Goal: Transaction & Acquisition: Purchase product/service

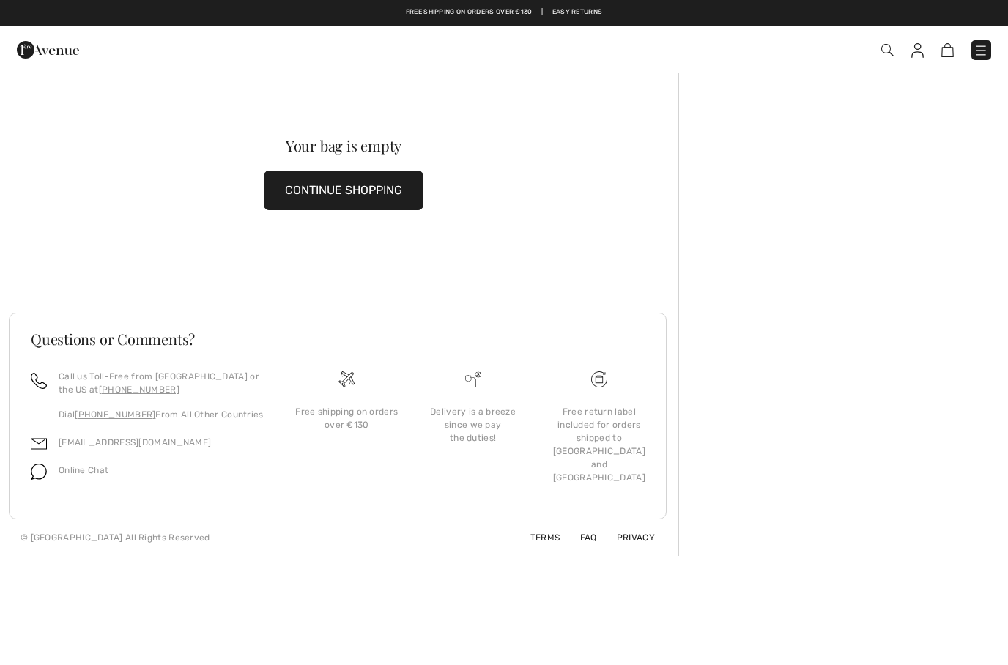
click at [351, 193] on button "CONTINUE SHOPPING" at bounding box center [344, 191] width 160 height 40
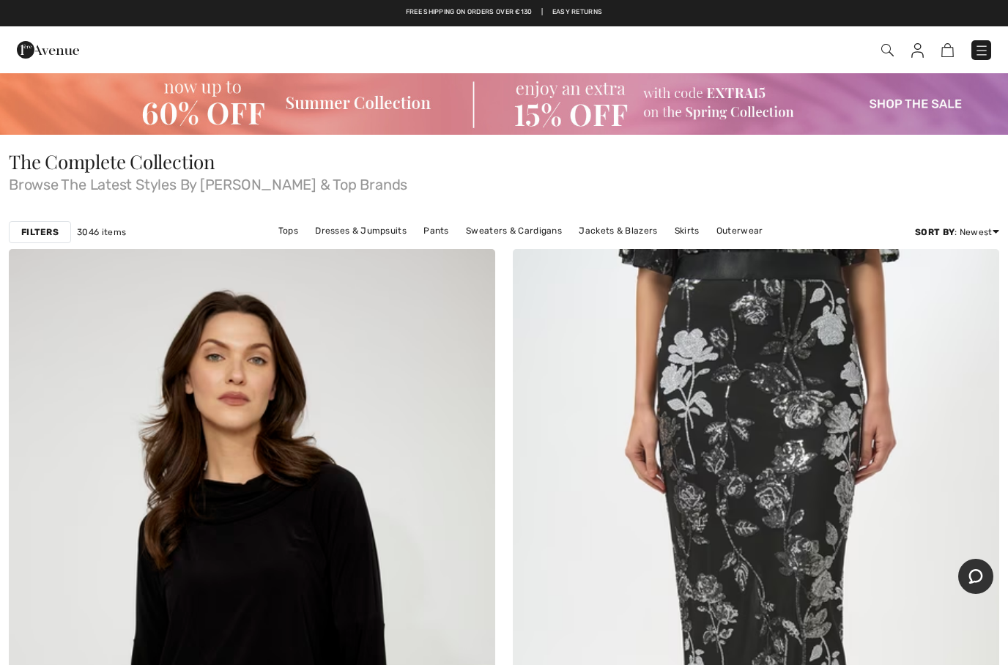
click at [882, 50] on img at bounding box center [888, 50] width 12 height 12
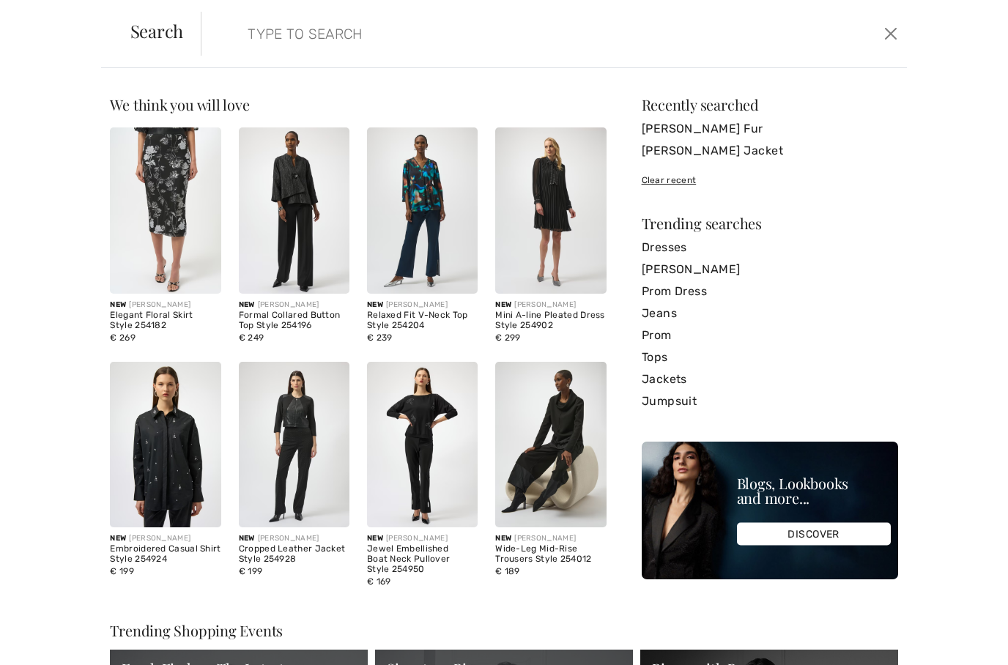
click at [336, 45] on input "search" at bounding box center [478, 34] width 482 height 44
click at [390, 42] on input "search" at bounding box center [478, 34] width 482 height 44
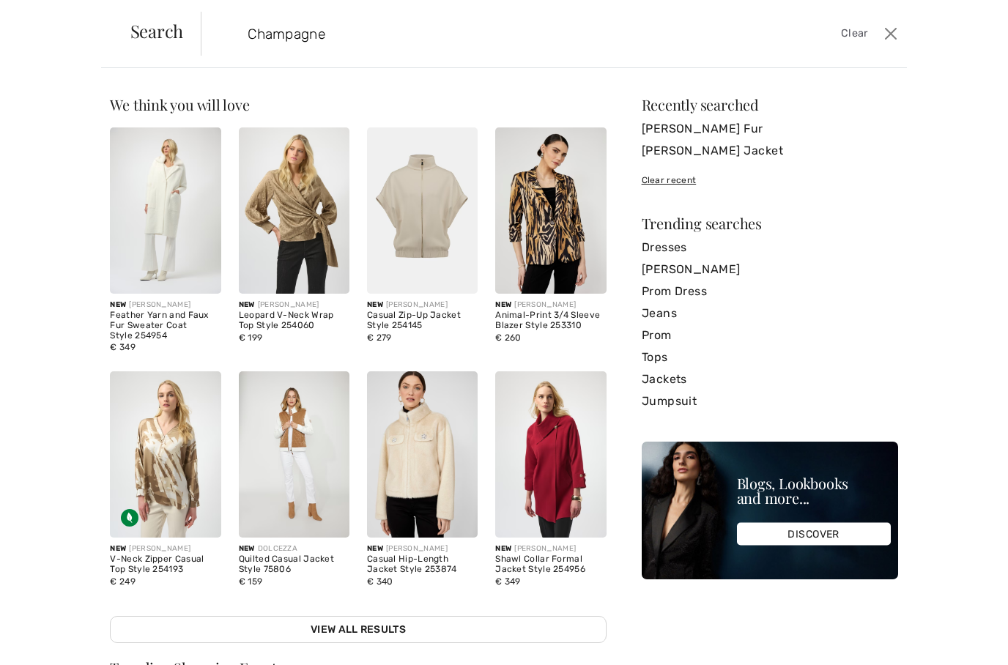
type input "Champagne"
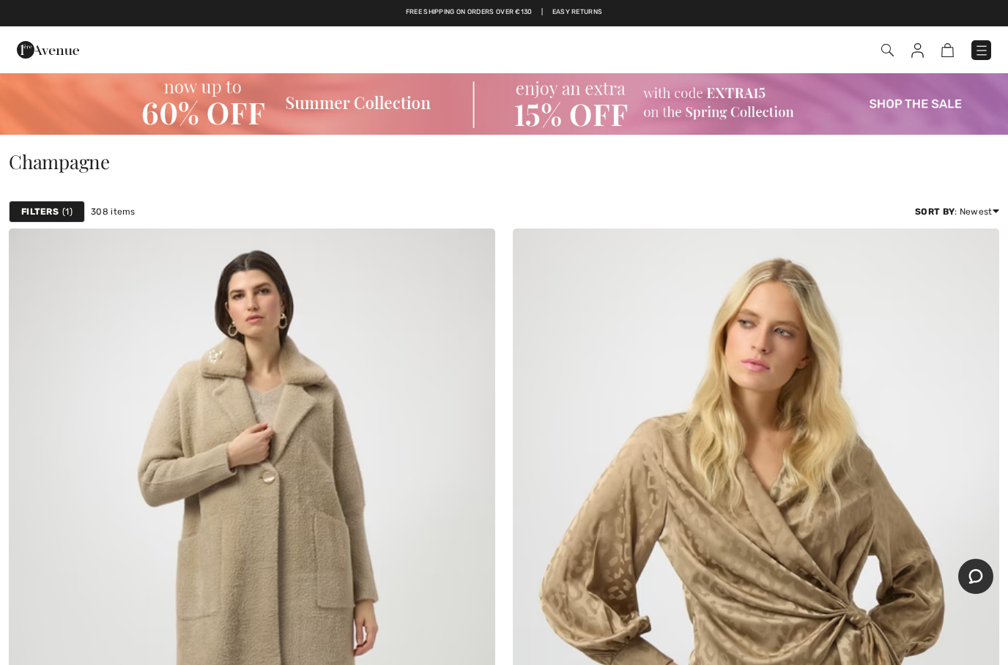
click at [40, 210] on strong "Filters" at bounding box center [39, 211] width 37 height 13
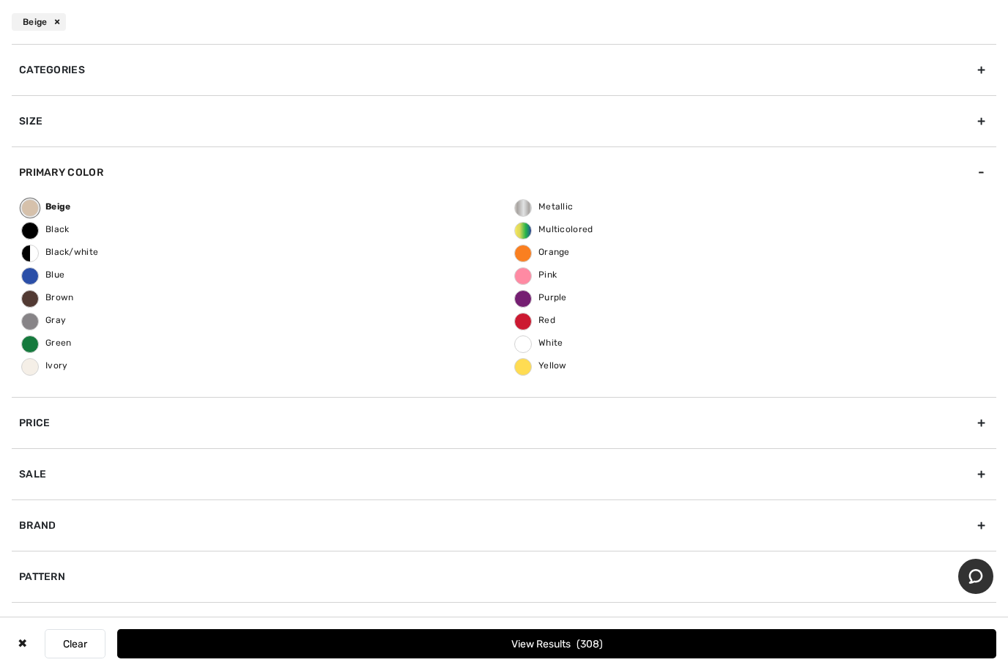
click at [213, 75] on div "Categories" at bounding box center [504, 69] width 985 height 51
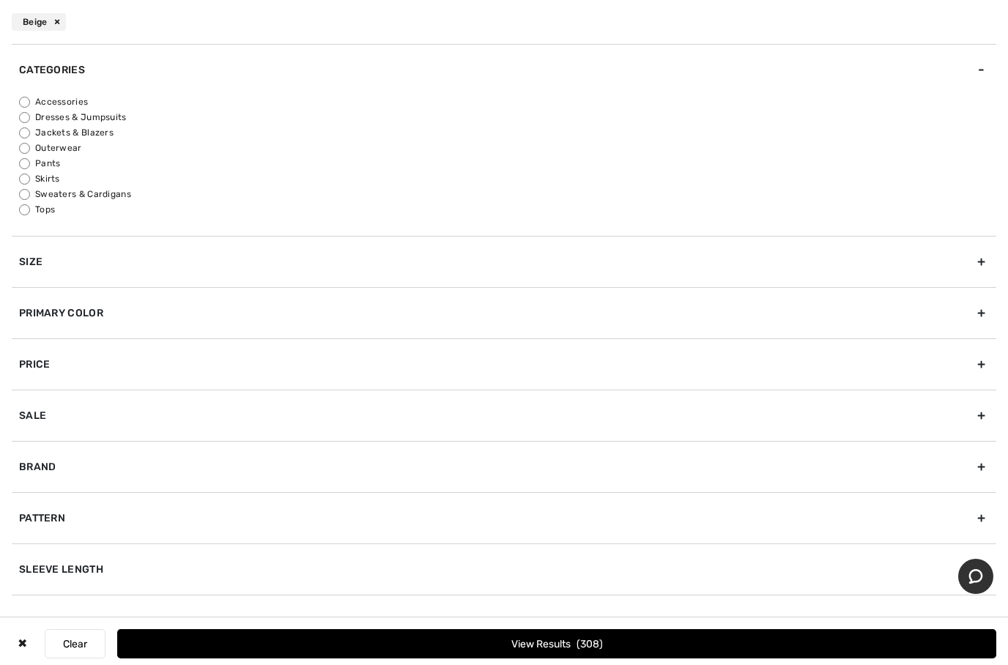
click at [114, 119] on label "Dresses & Jumpsuits" at bounding box center [508, 117] width 978 height 13
click at [30, 119] on input "Dresses & Jumpsuits" at bounding box center [24, 117] width 11 height 11
radio input "true"
click at [552, 651] on button "View Results 45" at bounding box center [556, 643] width 879 height 29
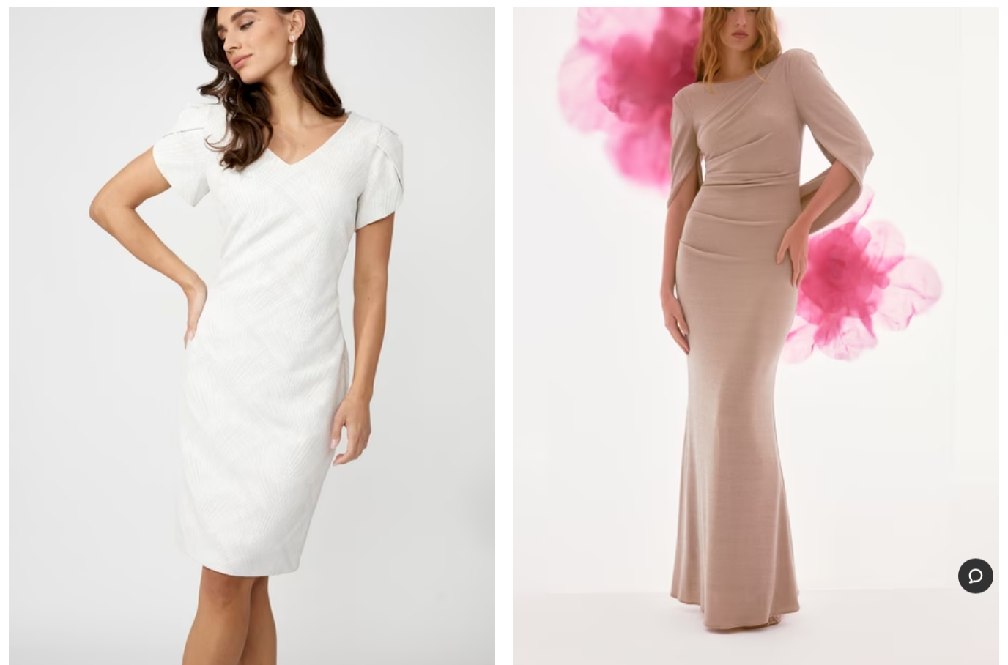
scroll to position [7559, 0]
click at [712, 469] on img at bounding box center [756, 312] width 487 height 730
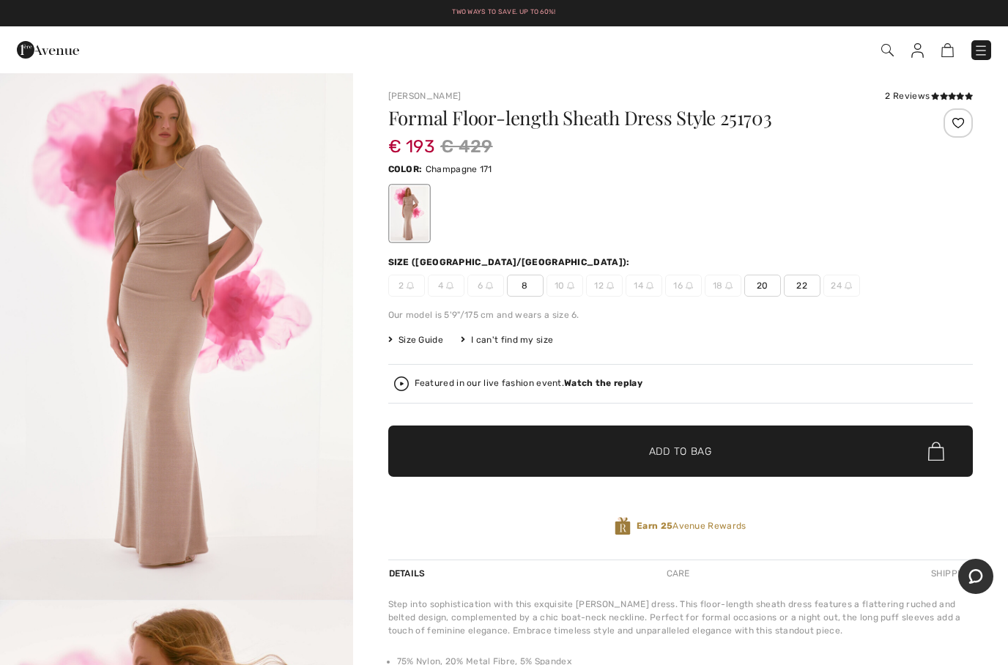
click at [714, 453] on span "✔ Added to Bag Add to Bag" at bounding box center [680, 451] width 585 height 51
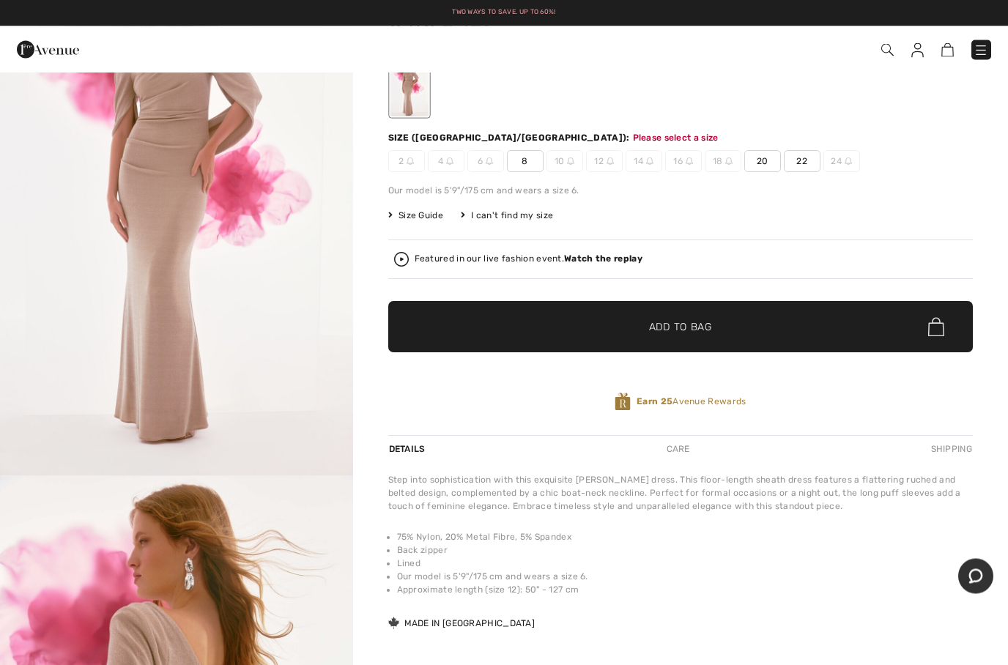
scroll to position [149, 0]
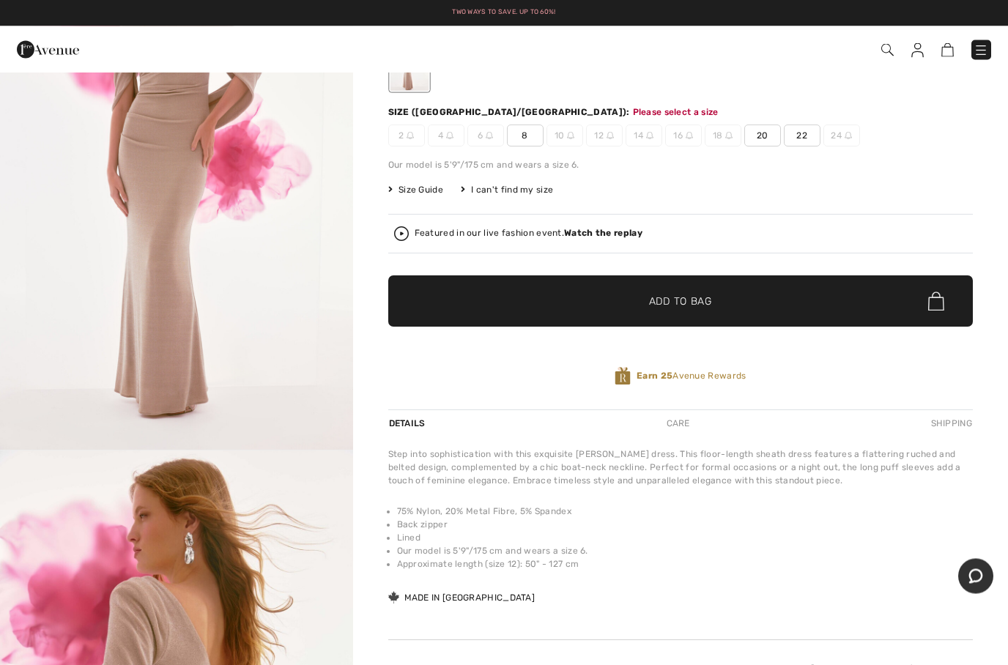
click at [522, 135] on span "8" at bounding box center [525, 136] width 37 height 22
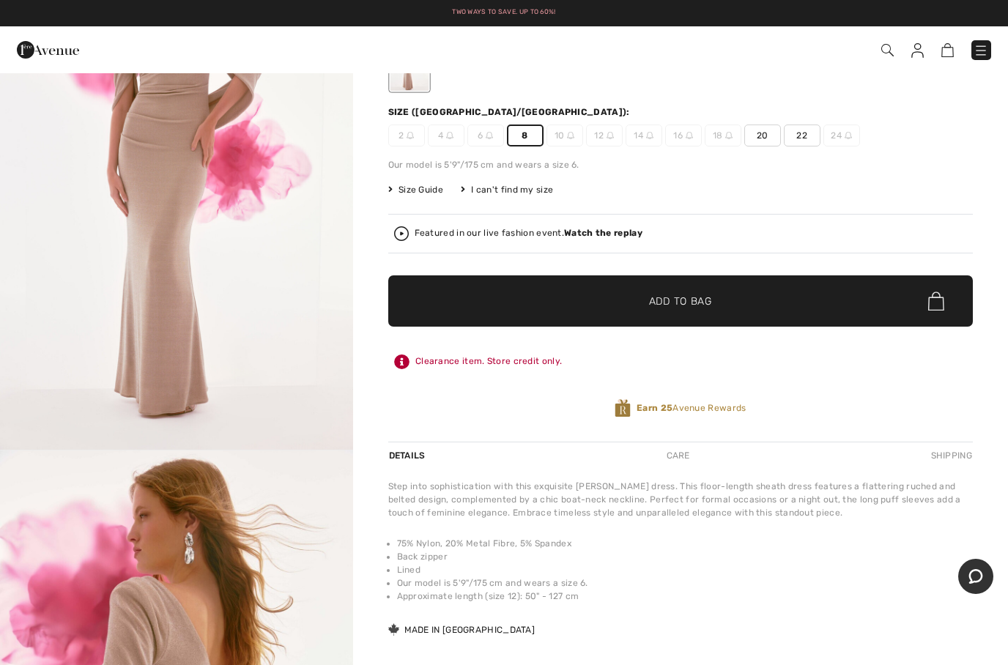
click at [668, 292] on span "✔ Added to Bag Add to Bag" at bounding box center [680, 301] width 585 height 51
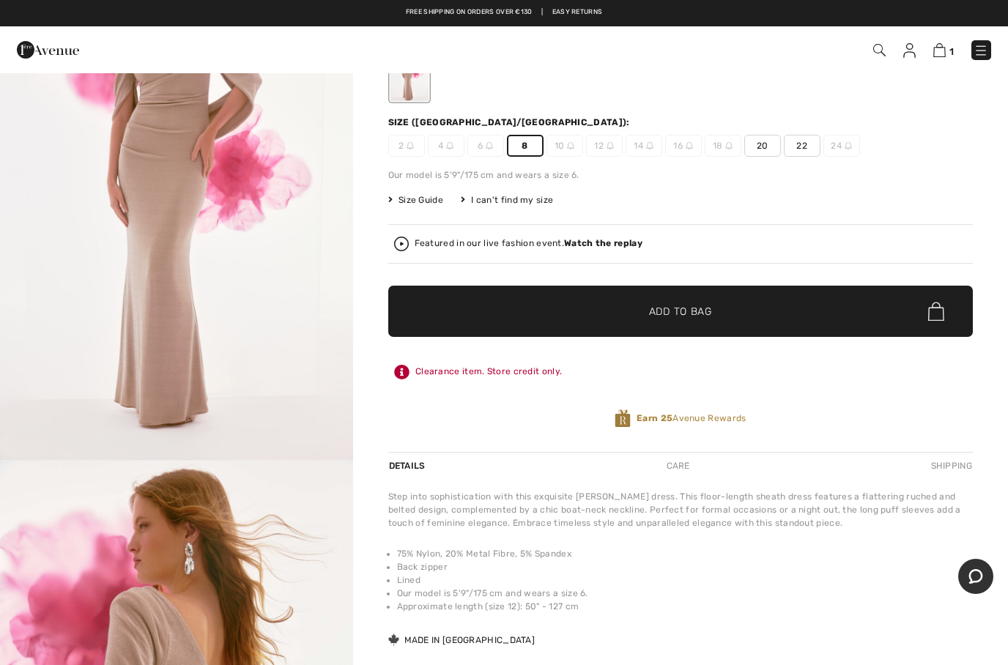
scroll to position [111, 0]
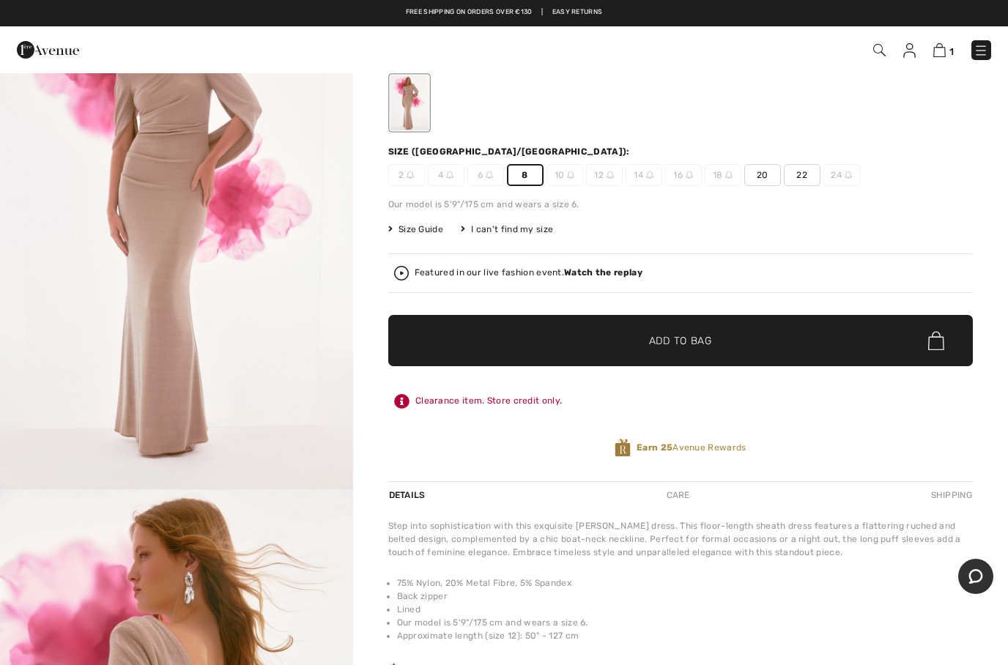
click at [431, 226] on span "Size Guide" at bounding box center [415, 229] width 55 height 13
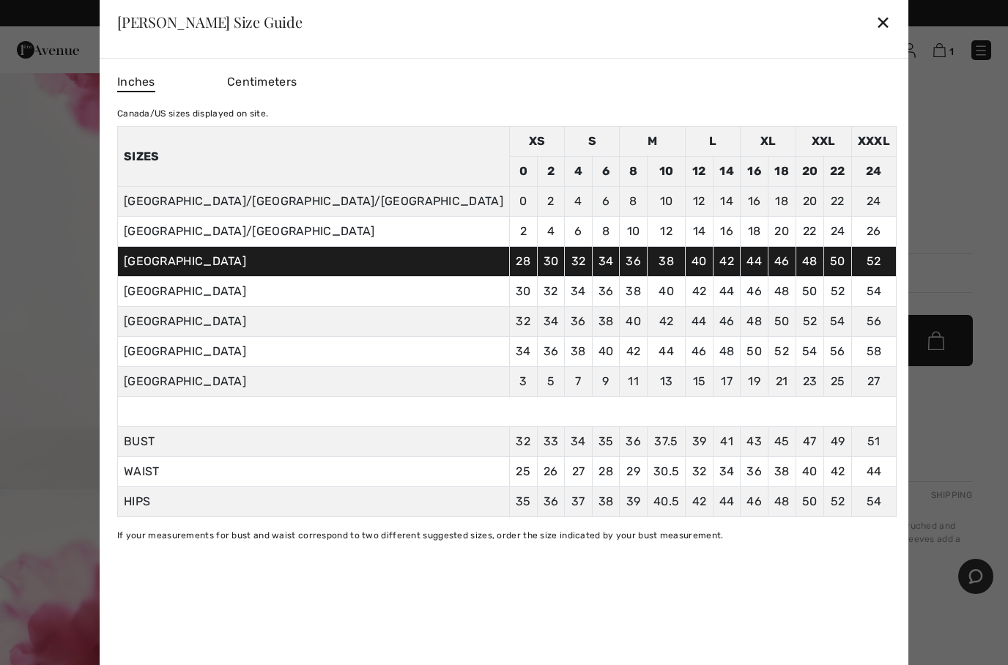
click at [537, 237] on td "4" at bounding box center [551, 232] width 28 height 30
click at [876, 18] on div "✕" at bounding box center [883, 22] width 15 height 31
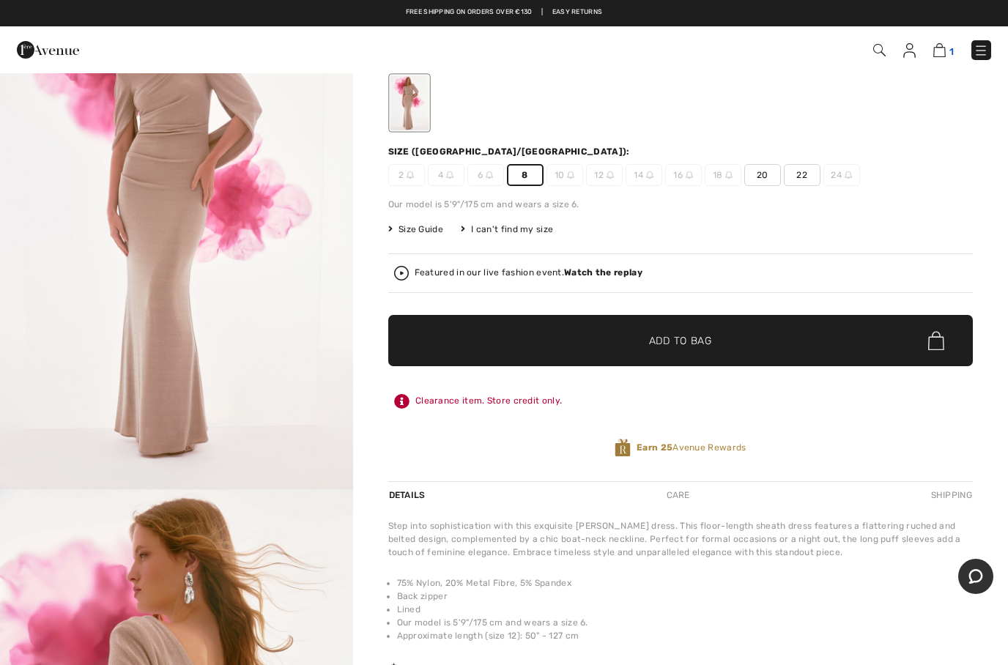
click at [945, 57] on img at bounding box center [940, 50] width 12 height 14
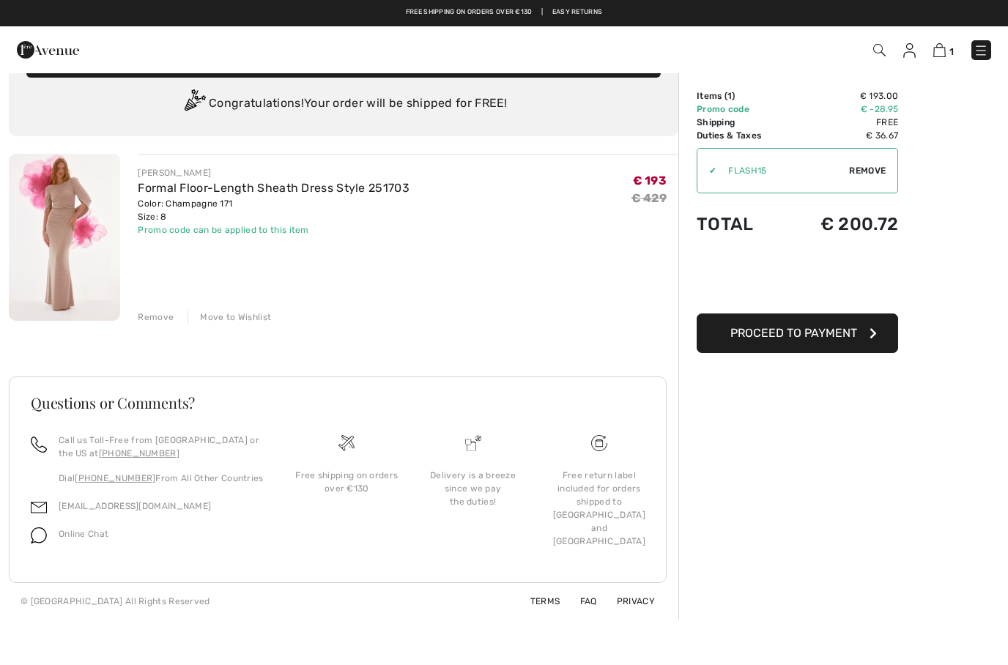
scroll to position [29, 0]
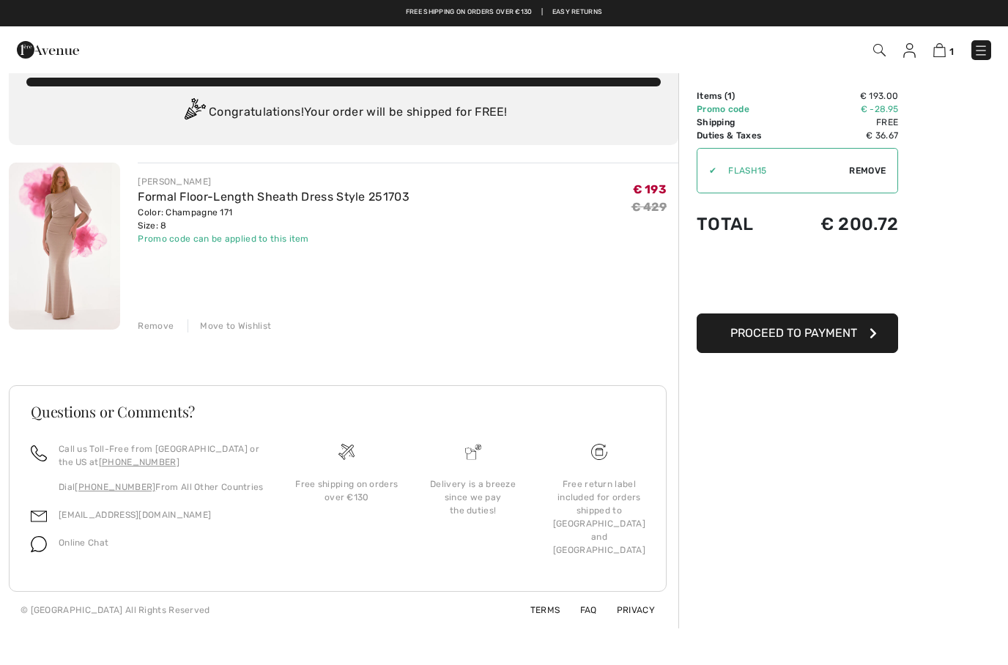
click at [789, 347] on button "Proceed to Payment" at bounding box center [798, 334] width 202 height 40
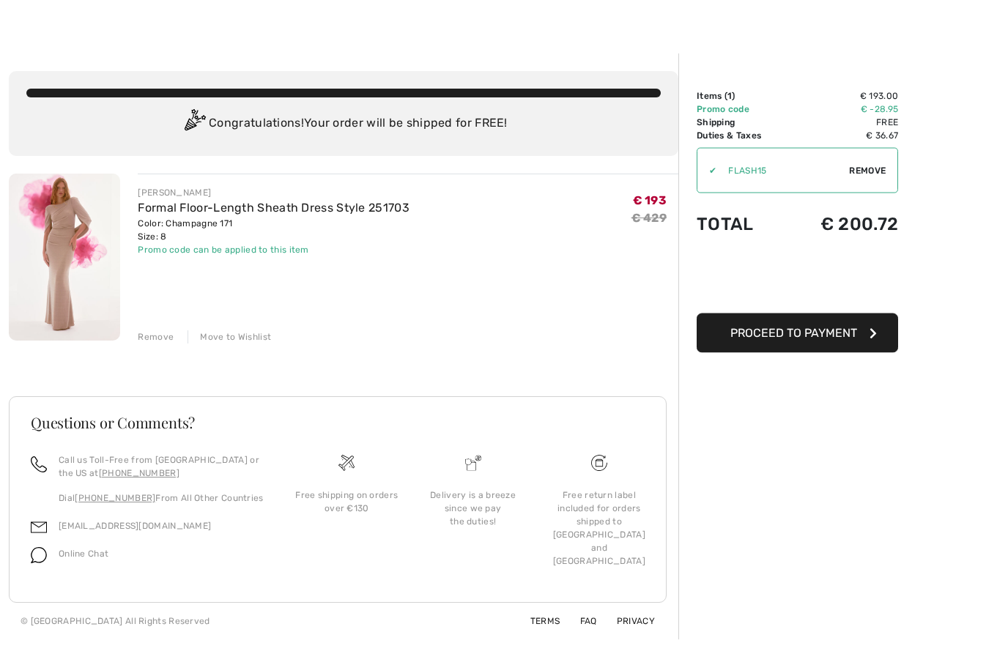
scroll to position [50, 0]
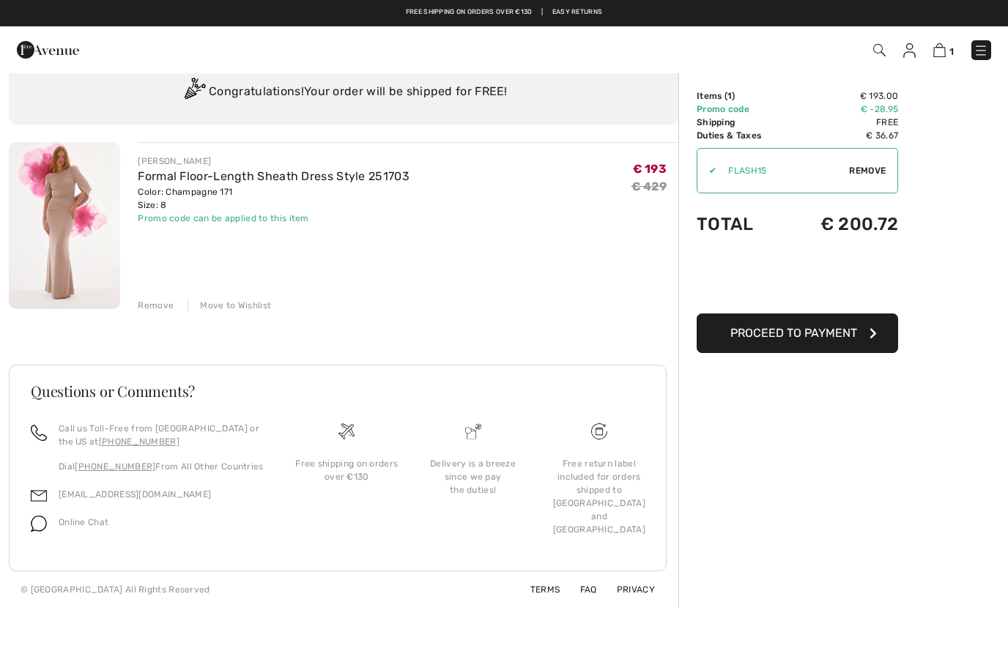
click at [814, 342] on button "Proceed to Payment" at bounding box center [798, 334] width 202 height 40
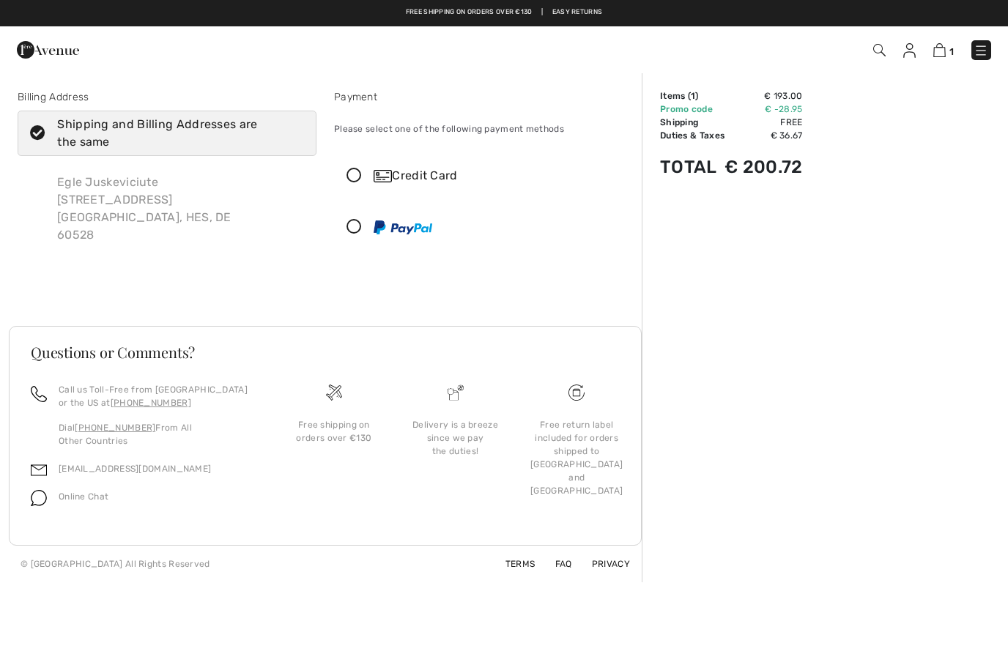
click at [360, 229] on icon at bounding box center [354, 227] width 39 height 15
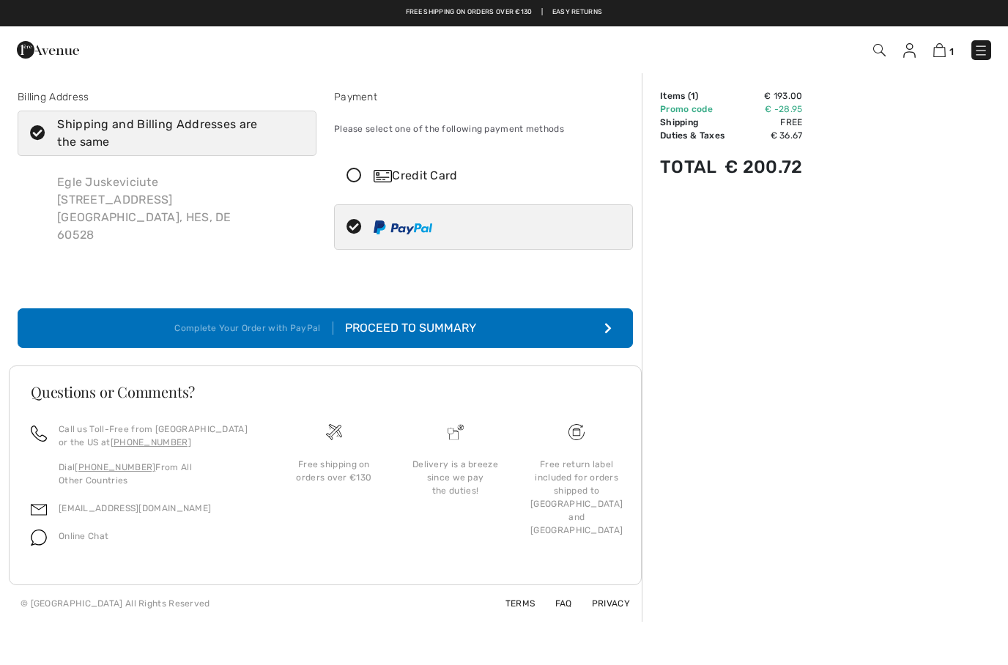
click at [484, 337] on button "Complete Your Order with PayPal Proceed to Summary" at bounding box center [326, 328] width 616 height 40
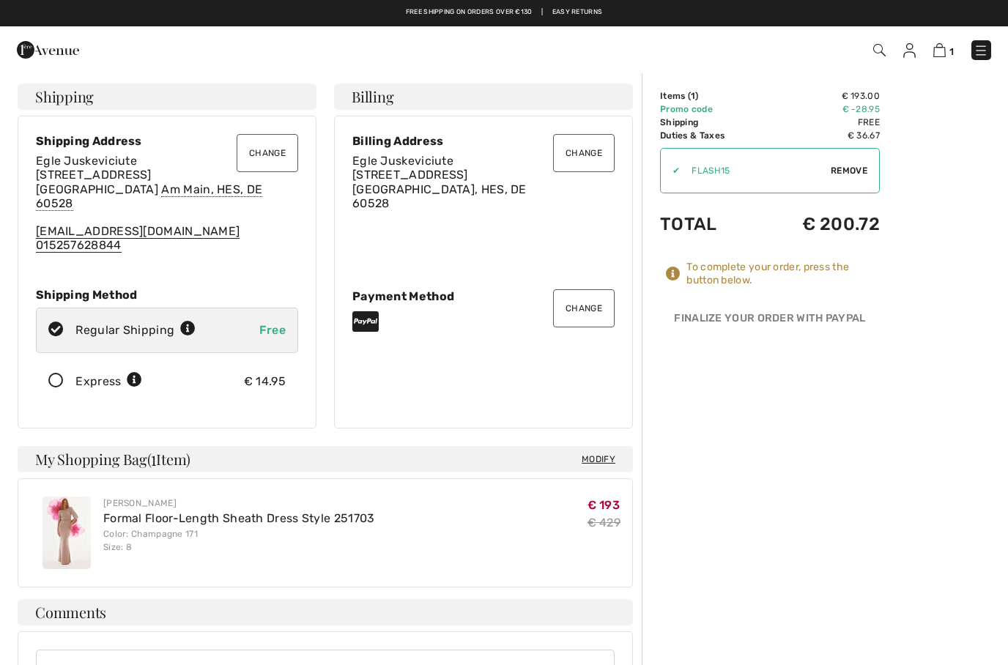
click at [55, 376] on icon at bounding box center [56, 381] width 39 height 15
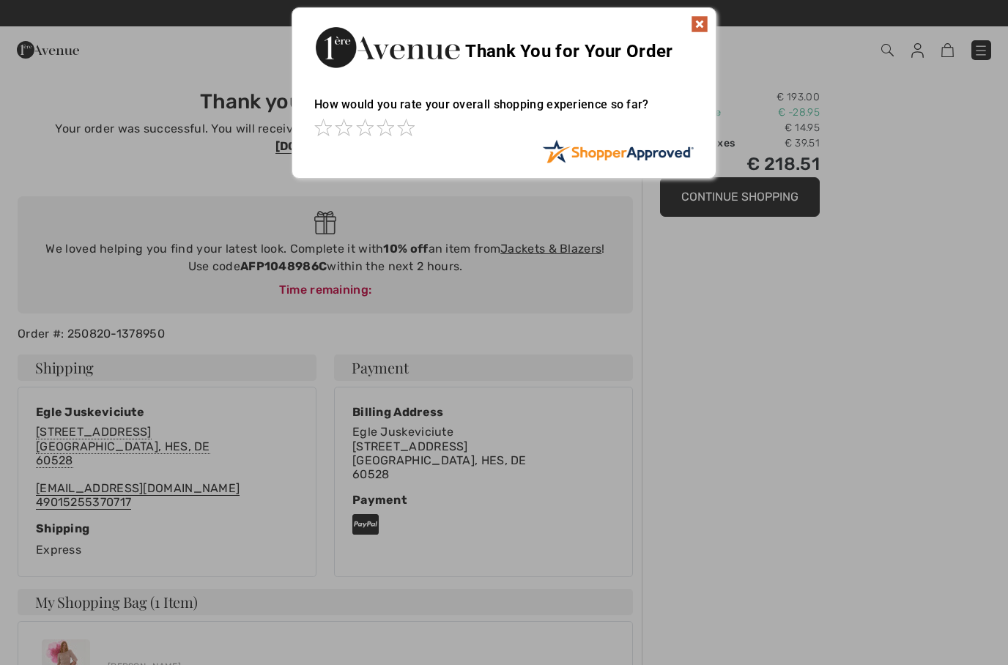
click at [704, 31] on img at bounding box center [700, 24] width 18 height 18
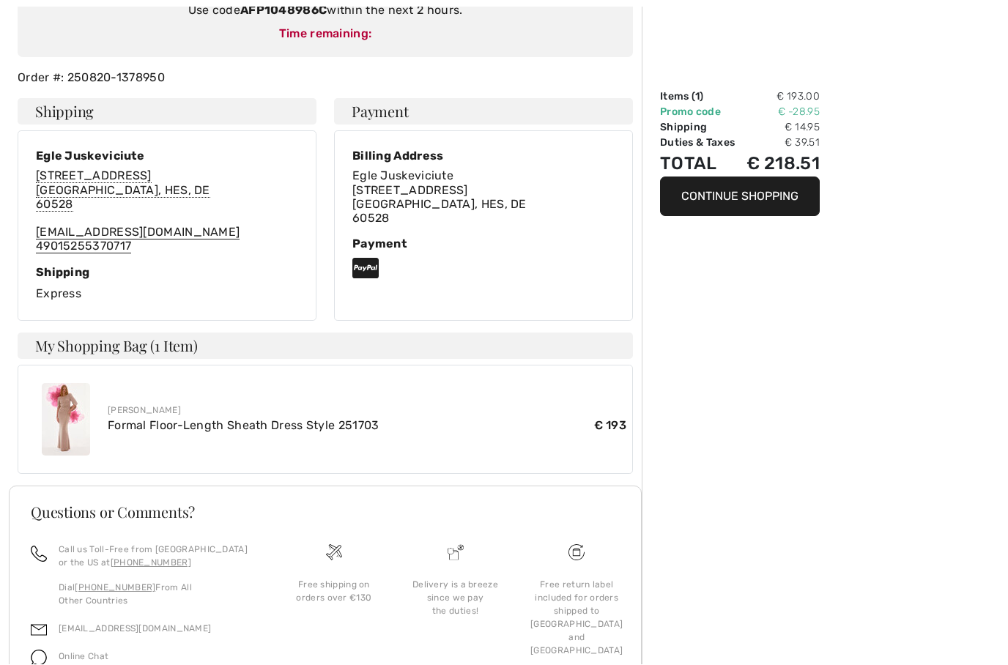
scroll to position [314, 0]
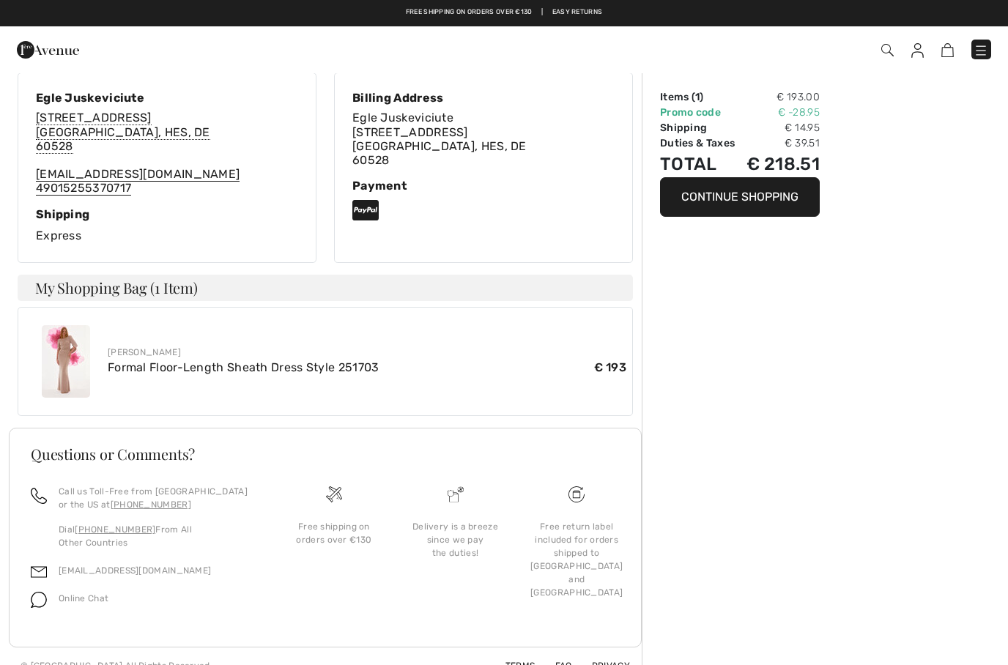
click at [89, 361] on img at bounding box center [66, 361] width 48 height 73
click at [174, 361] on link "Formal Floor-Length Sheath Dress Style 251703" at bounding box center [244, 368] width 272 height 14
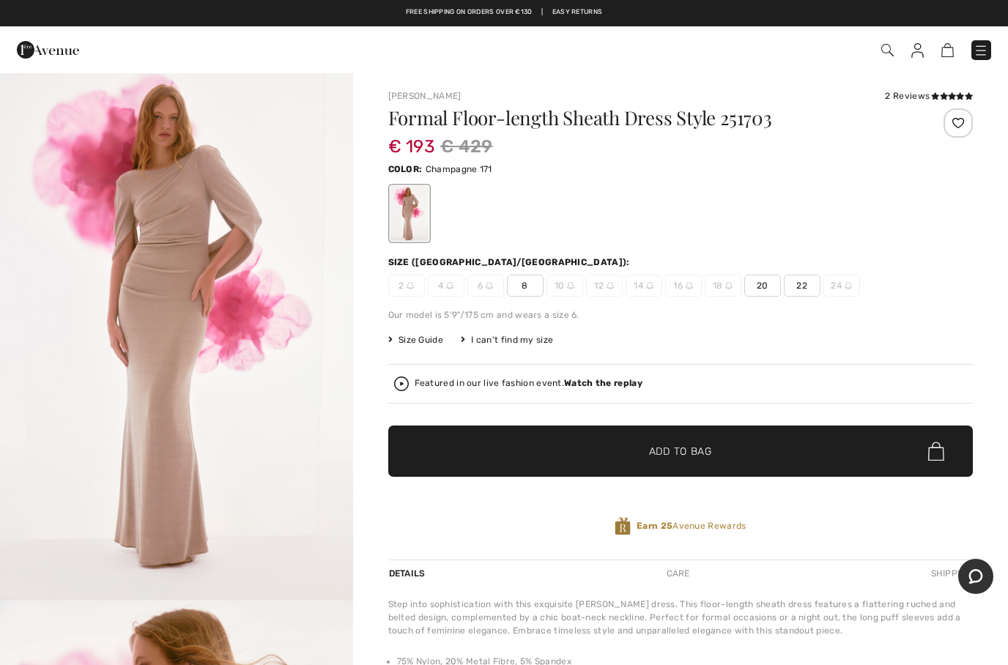
click at [417, 345] on span "Size Guide" at bounding box center [415, 339] width 55 height 13
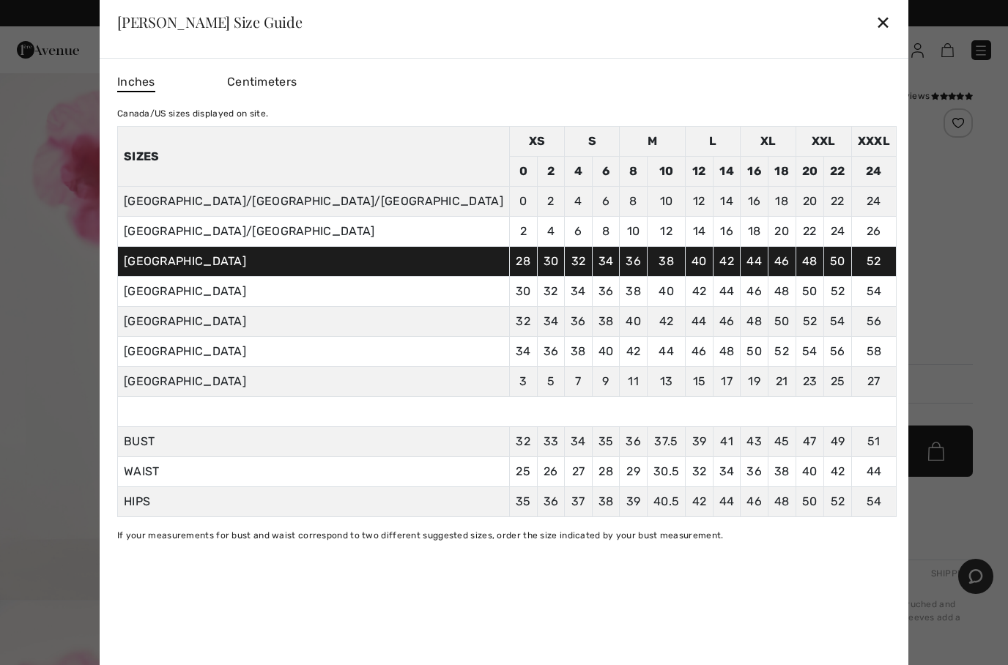
click at [876, 26] on div "✕" at bounding box center [883, 22] width 15 height 31
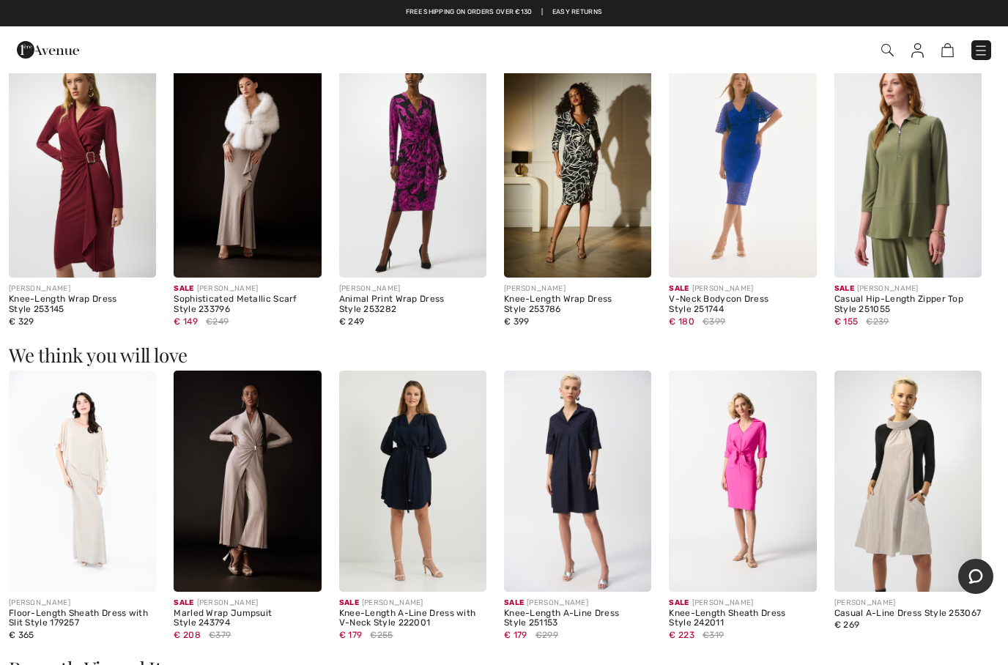
scroll to position [882, 0]
click at [267, 153] on img at bounding box center [247, 167] width 147 height 221
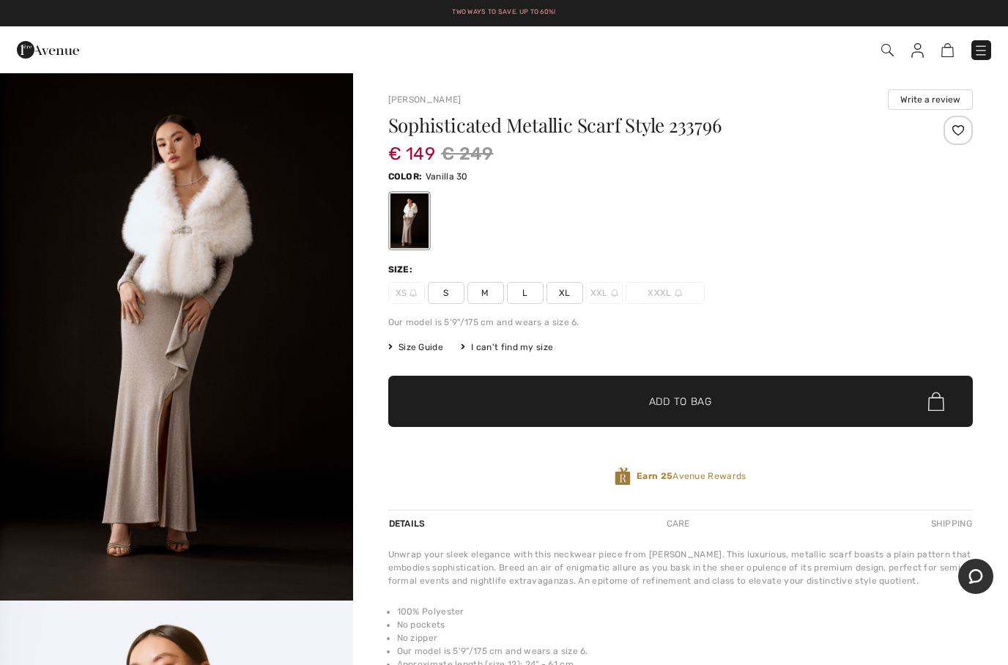
click at [416, 352] on span "Size Guide" at bounding box center [415, 347] width 55 height 13
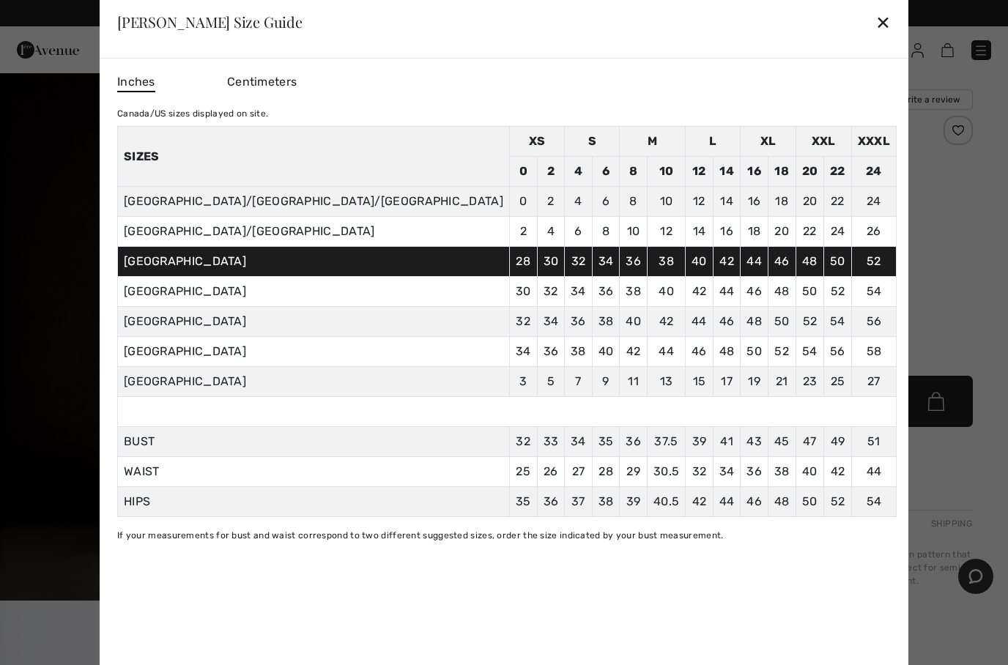
click at [876, 34] on div "✕" at bounding box center [883, 22] width 15 height 31
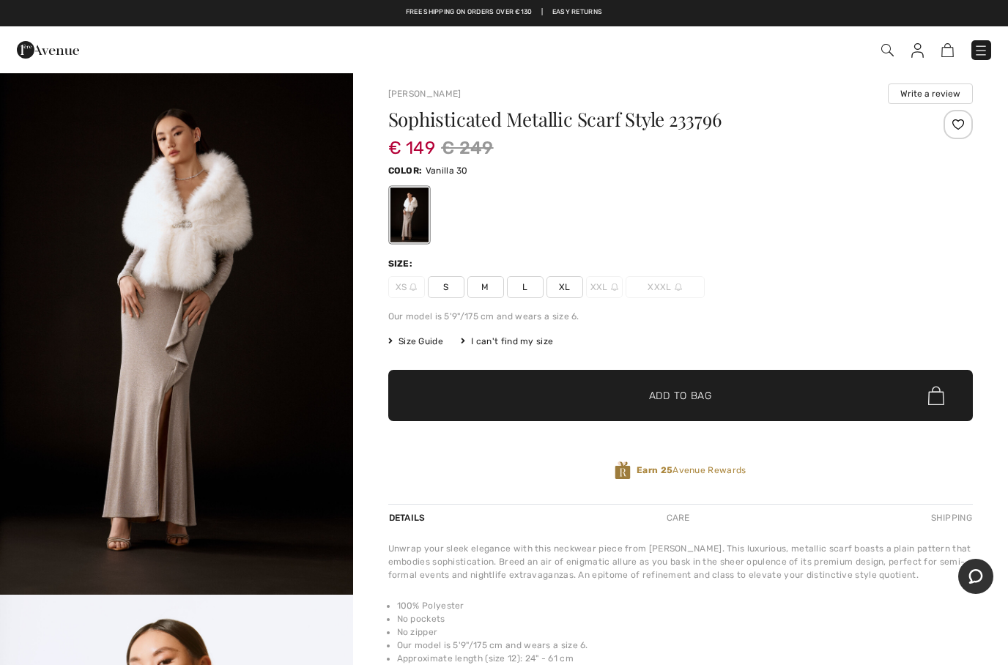
scroll to position [8, 0]
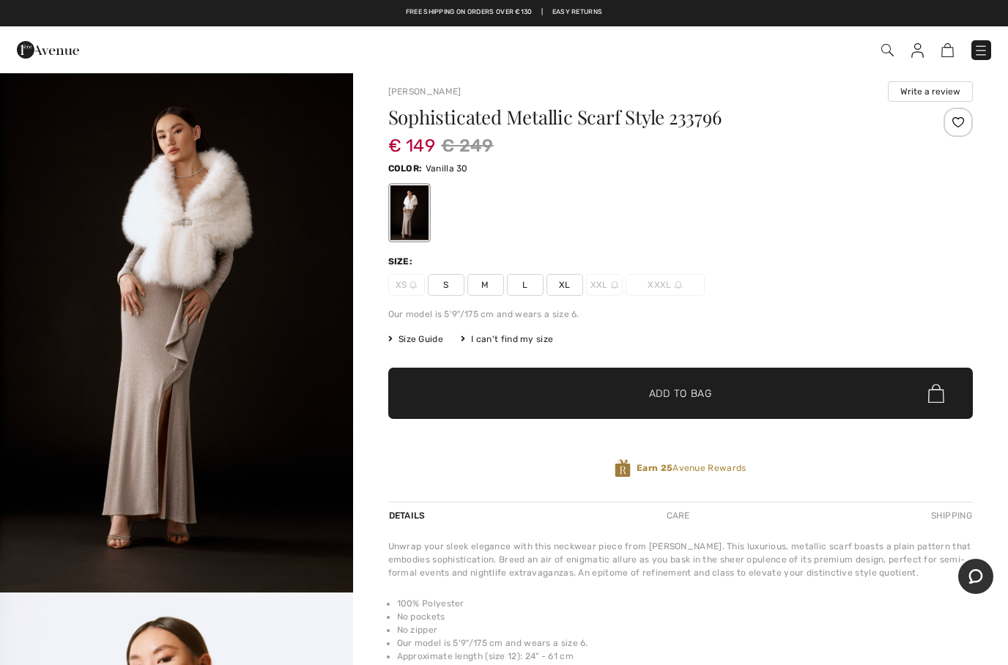
click at [959, 119] on div at bounding box center [958, 122] width 29 height 29
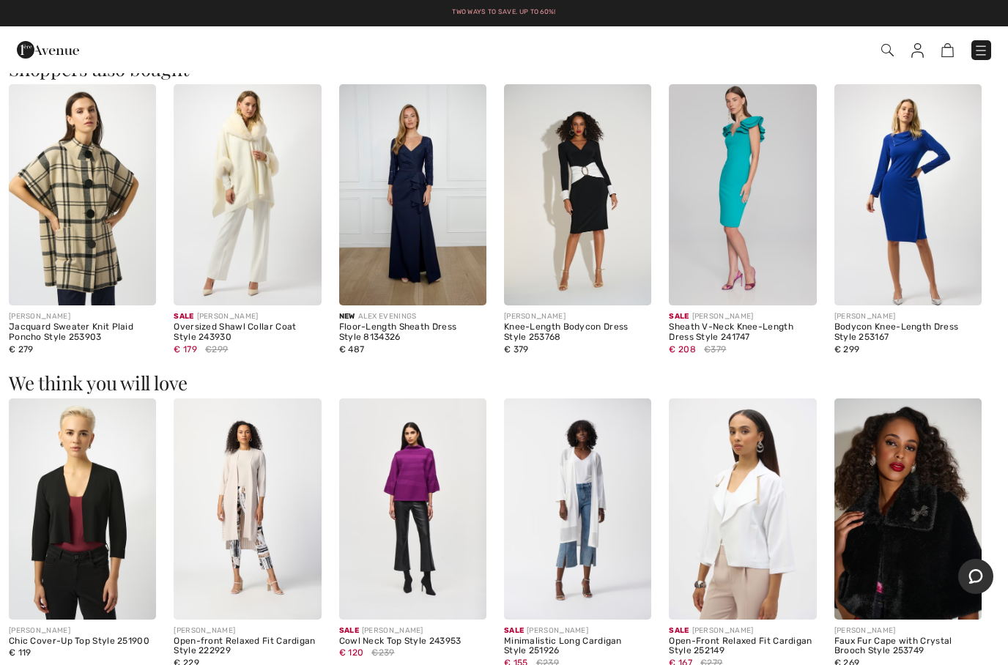
scroll to position [801, 0]
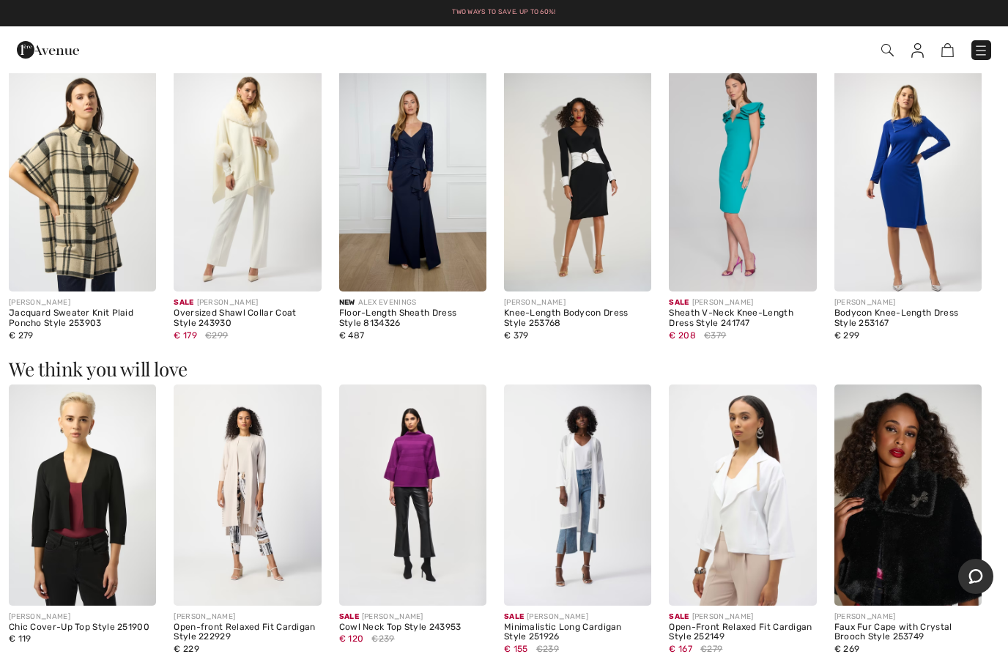
click at [577, 248] on img at bounding box center [577, 180] width 147 height 221
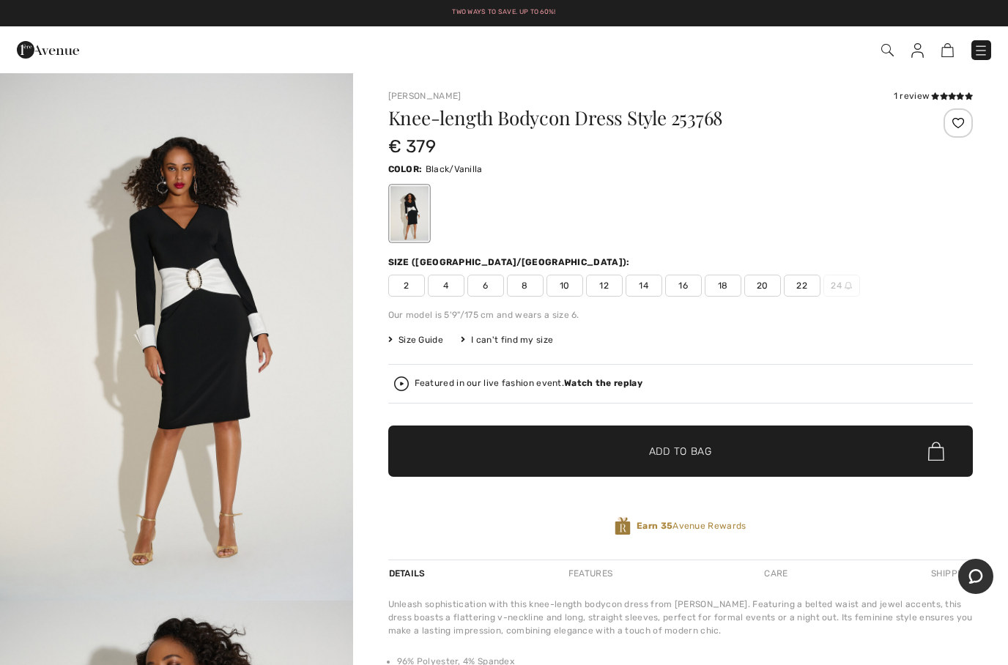
click at [493, 289] on span "6" at bounding box center [486, 286] width 37 height 22
click at [958, 121] on div at bounding box center [958, 122] width 29 height 29
click at [35, 48] on img at bounding box center [48, 49] width 62 height 29
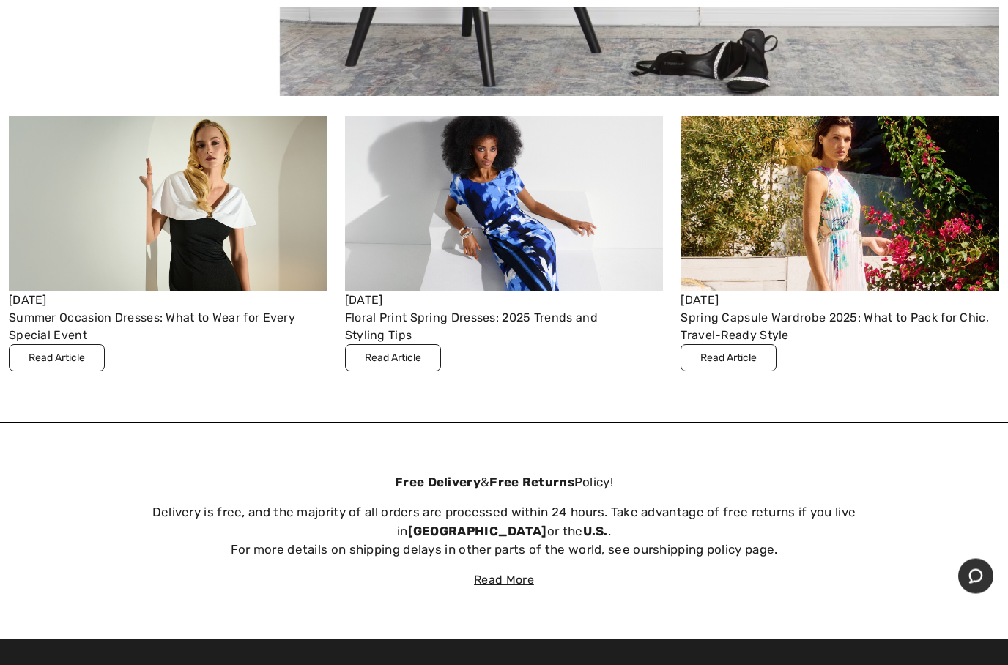
scroll to position [4570, 0]
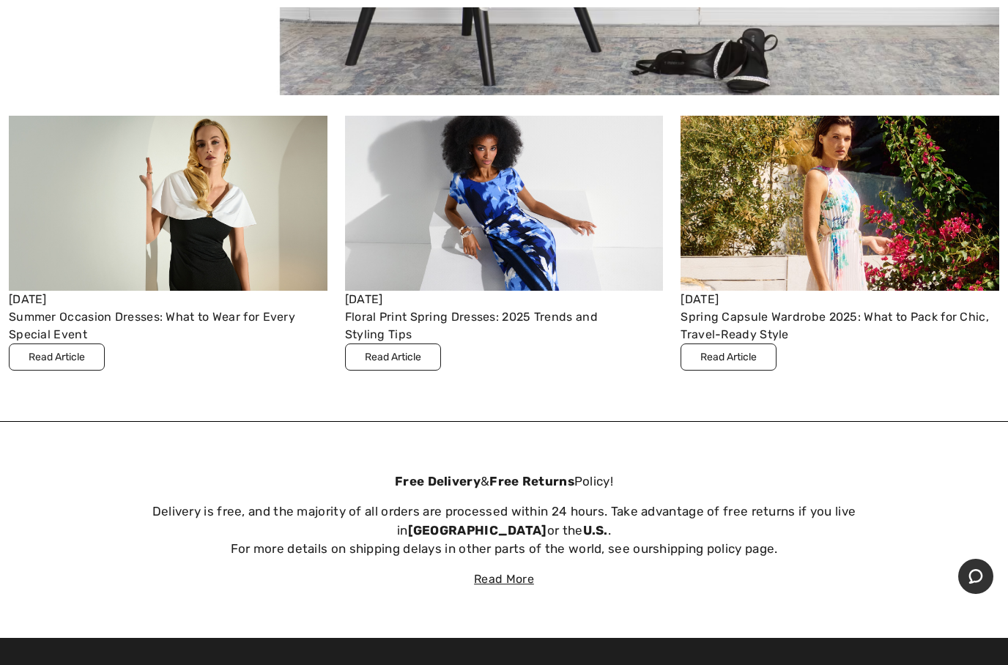
click at [234, 252] on img at bounding box center [168, 203] width 319 height 175
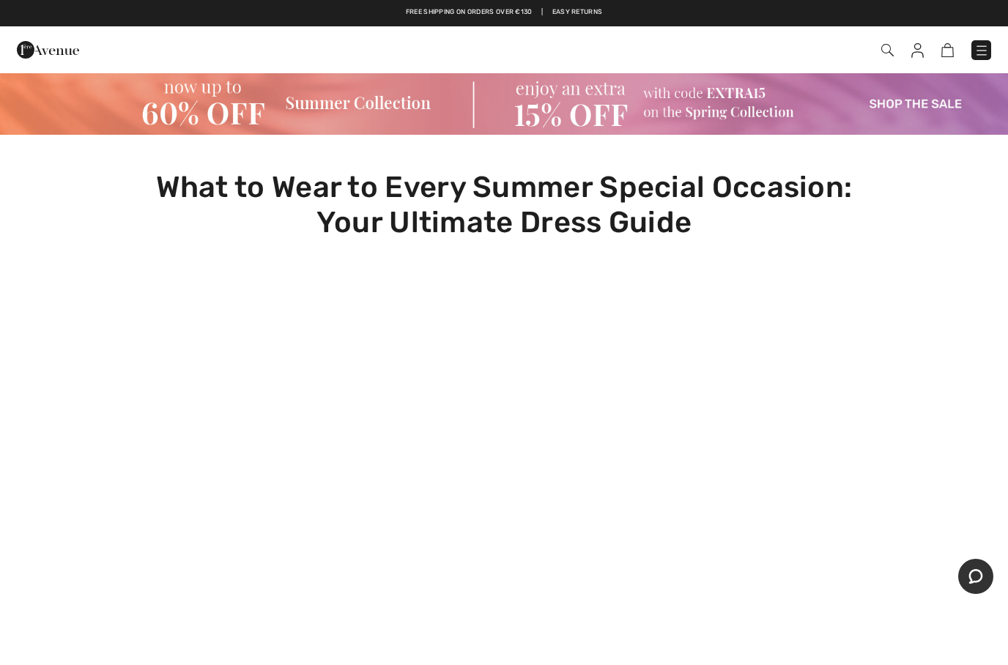
click at [67, 40] on img at bounding box center [48, 49] width 62 height 29
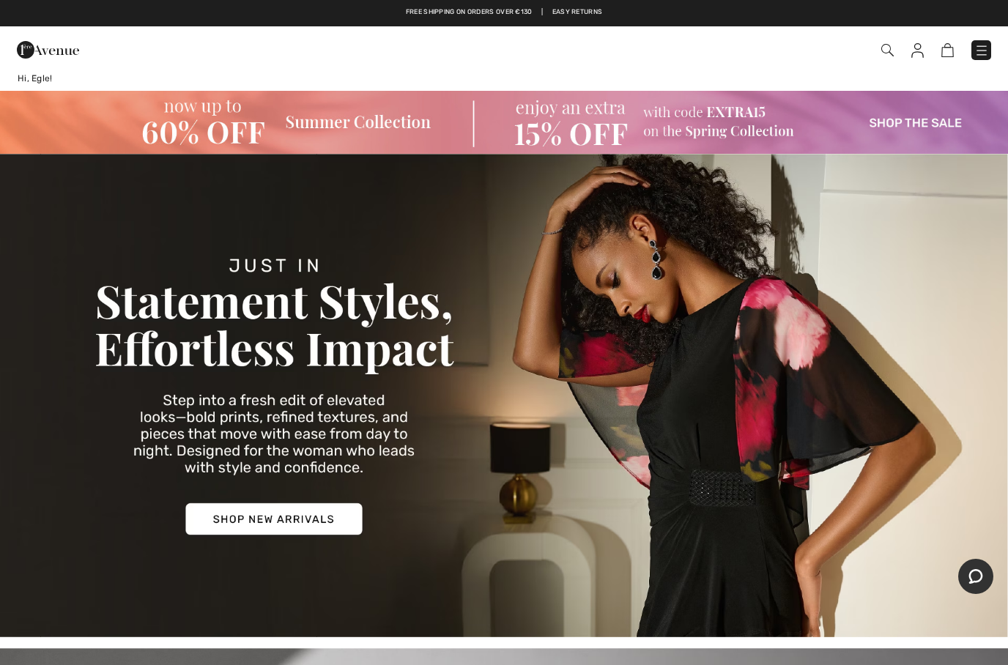
click at [306, 514] on img at bounding box center [504, 396] width 1008 height 484
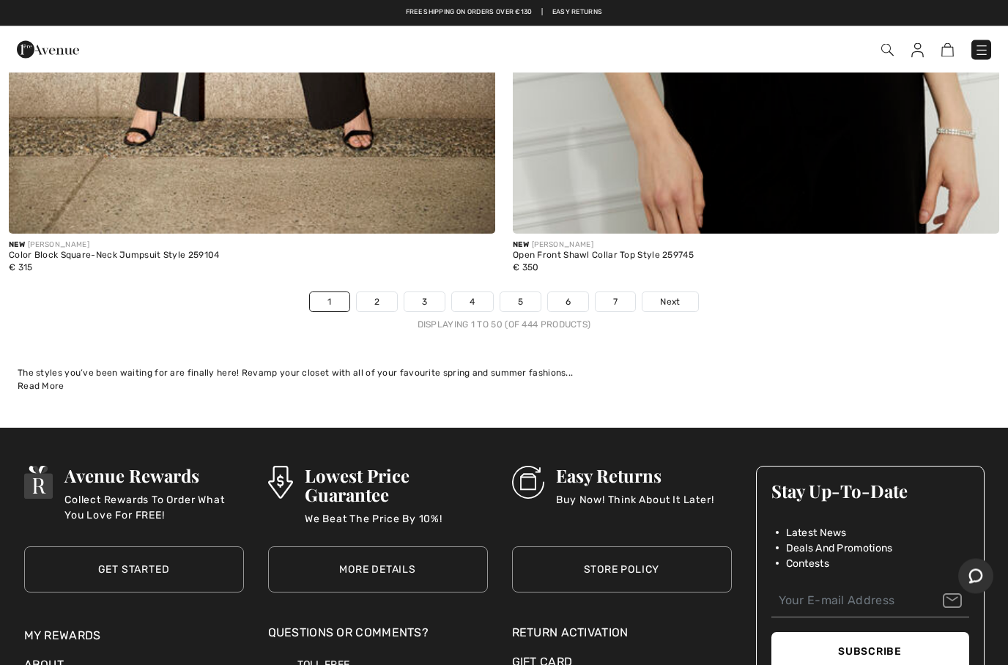
scroll to position [20249, 0]
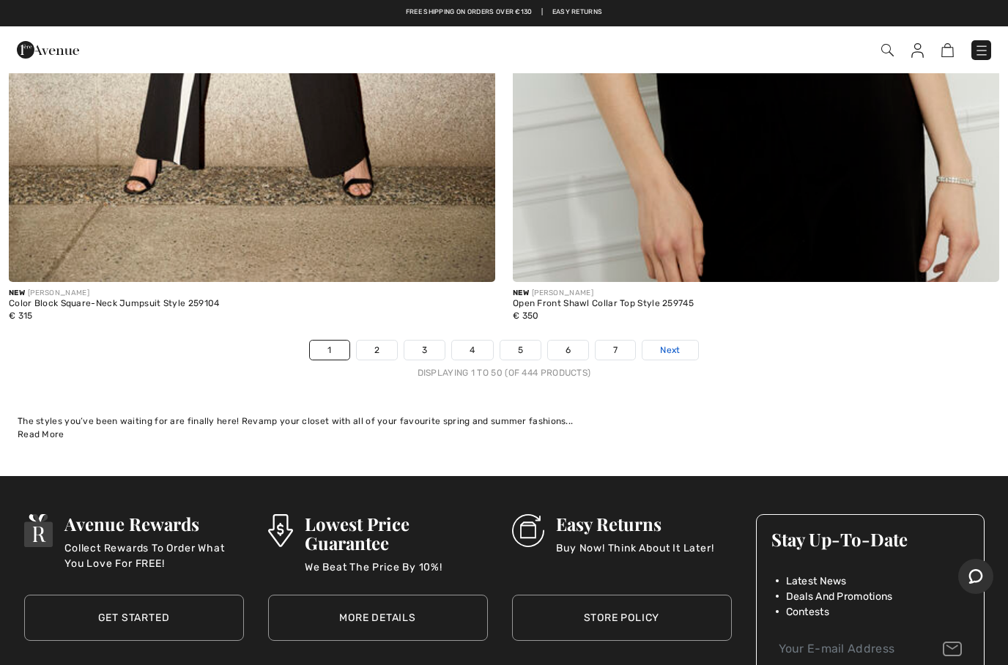
click at [680, 344] on span "Next" at bounding box center [670, 350] width 20 height 13
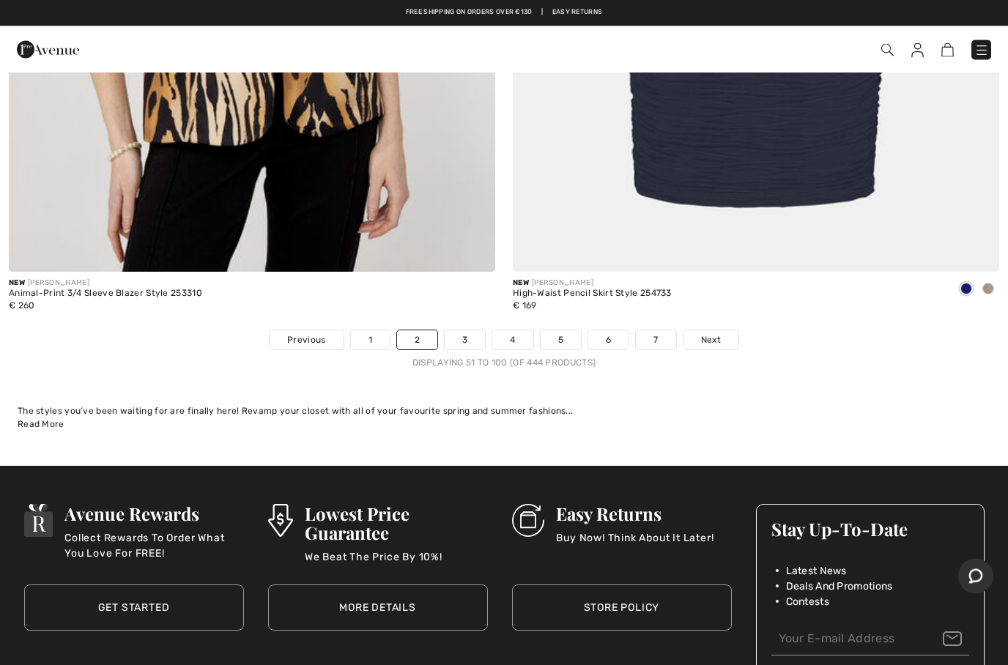
scroll to position [20259, 0]
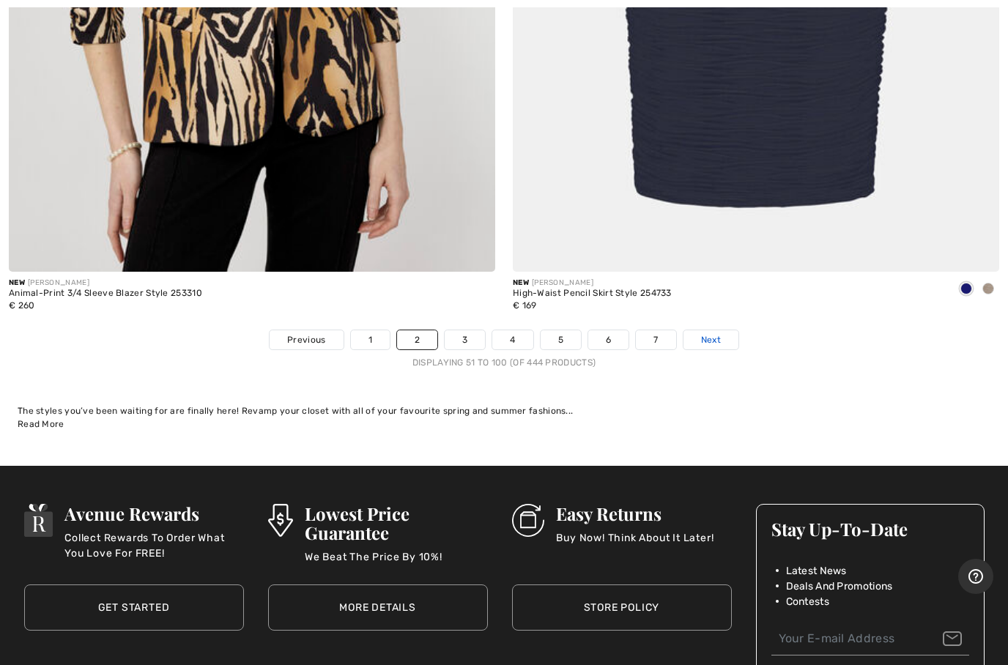
click at [716, 333] on span "Next" at bounding box center [711, 339] width 20 height 13
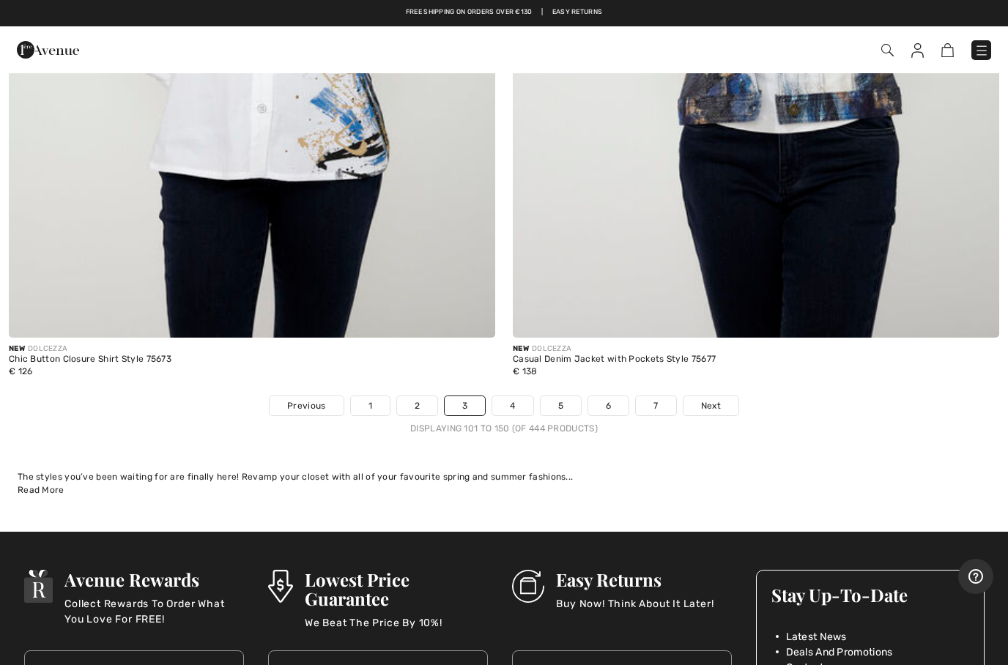
scroll to position [20195, 0]
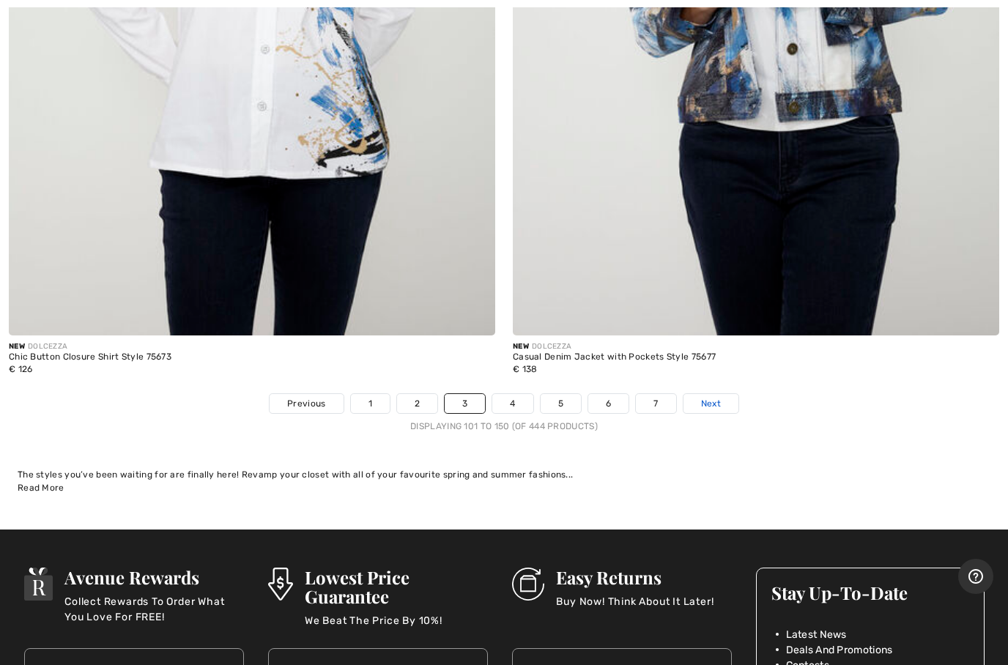
click at [729, 394] on link "Next" at bounding box center [711, 403] width 55 height 19
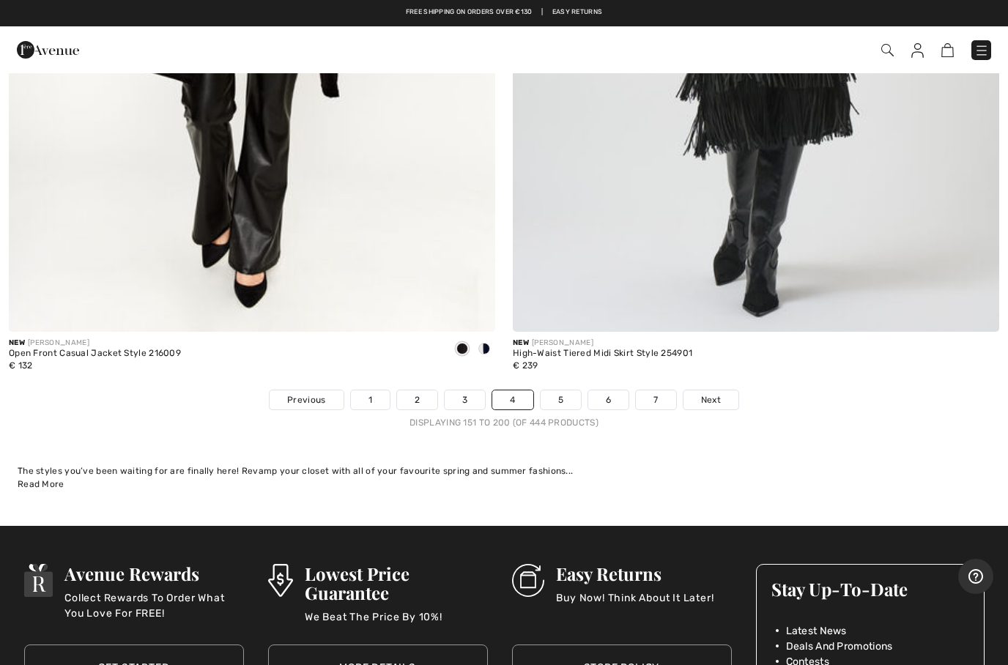
scroll to position [20169, 0]
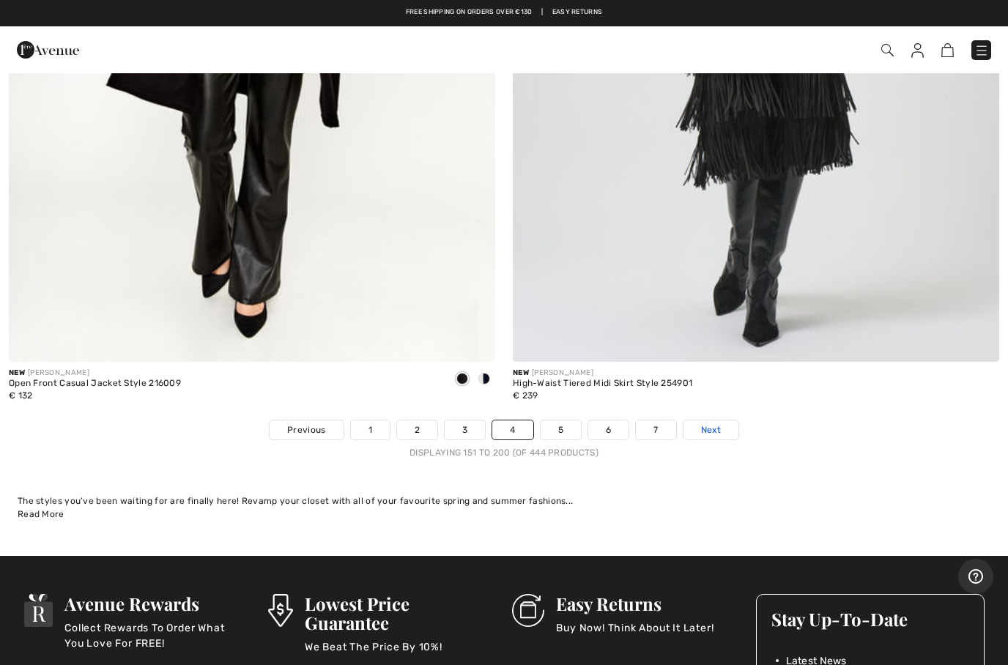
click at [714, 424] on span "Next" at bounding box center [711, 430] width 20 height 13
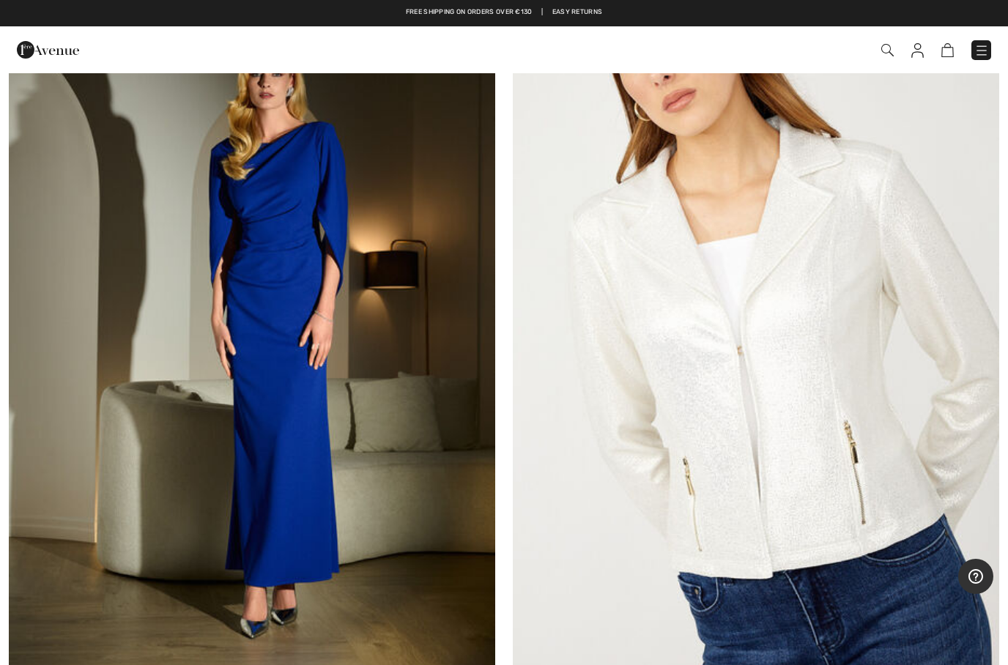
scroll to position [3487, 0]
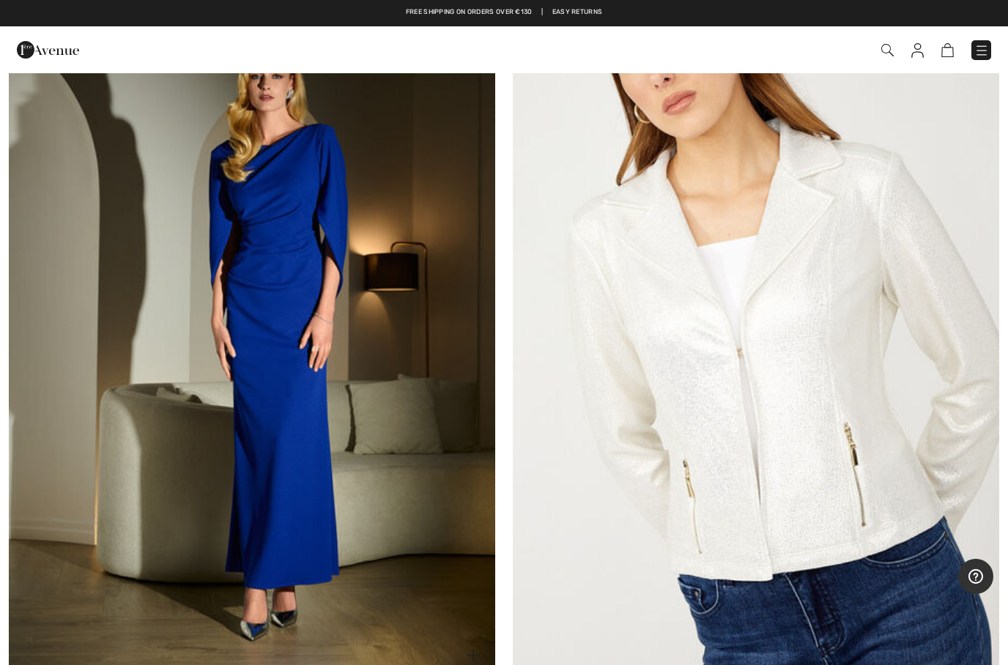
click at [270, 365] on img at bounding box center [252, 313] width 487 height 730
click at [275, 369] on img at bounding box center [252, 313] width 487 height 730
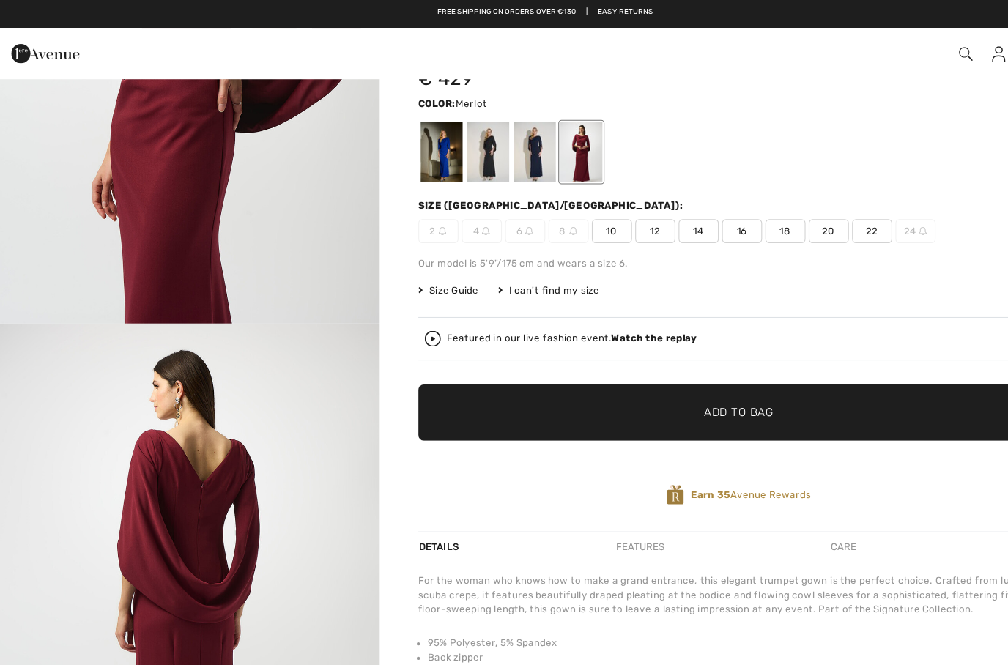
scroll to position [2979, 0]
click at [447, 148] on div at bounding box center [451, 139] width 38 height 55
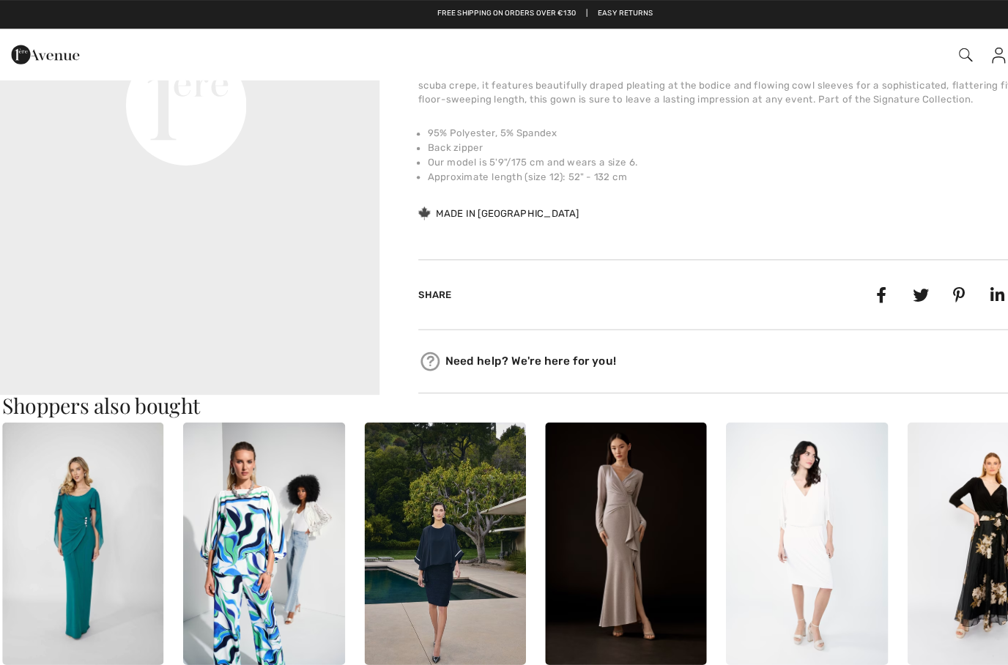
scroll to position [0, 0]
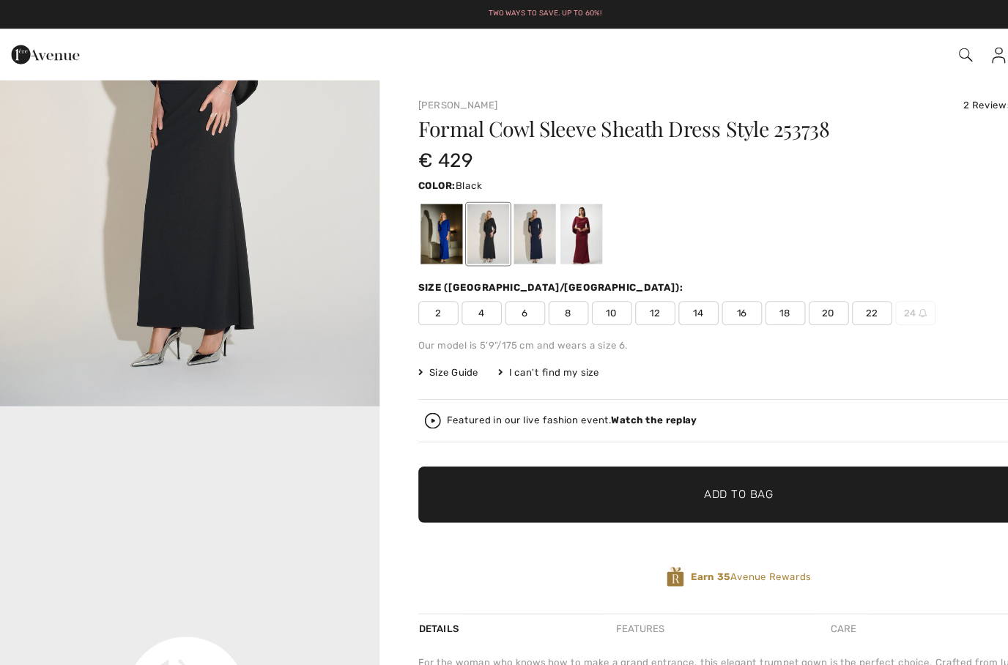
click at [493, 218] on div at bounding box center [494, 213] width 38 height 55
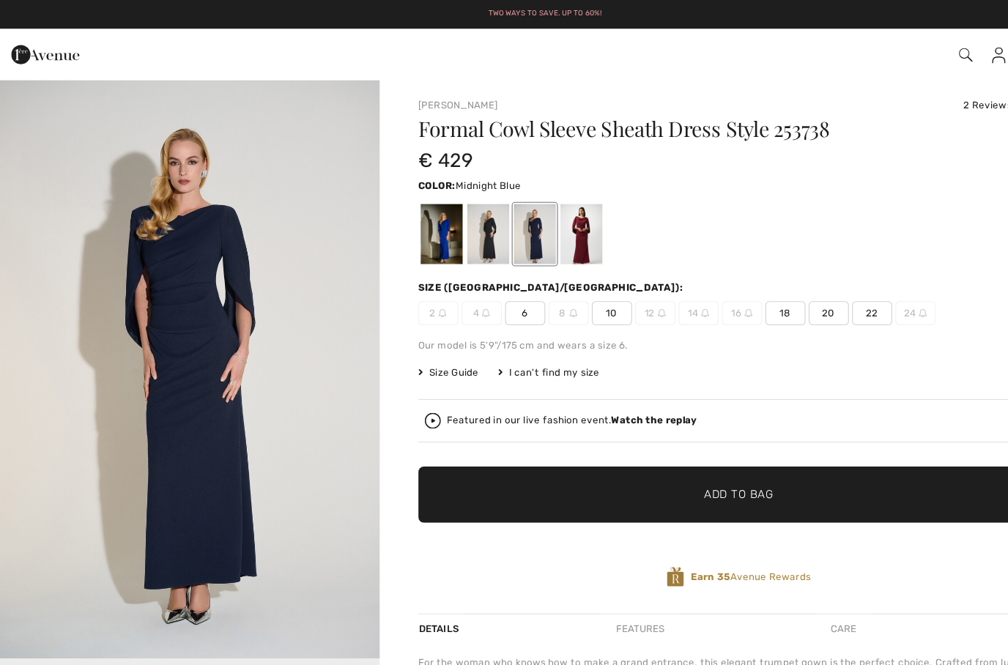
click at [536, 232] on div at bounding box center [536, 213] width 38 height 55
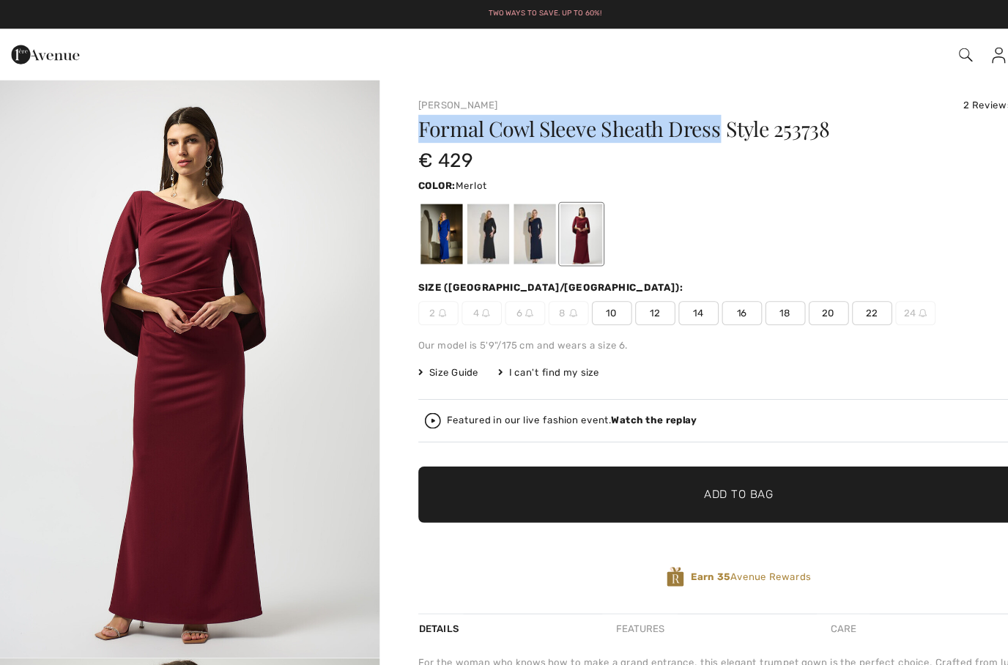
copy h1 "Formal Cowl Sleeve Sheath Dress"
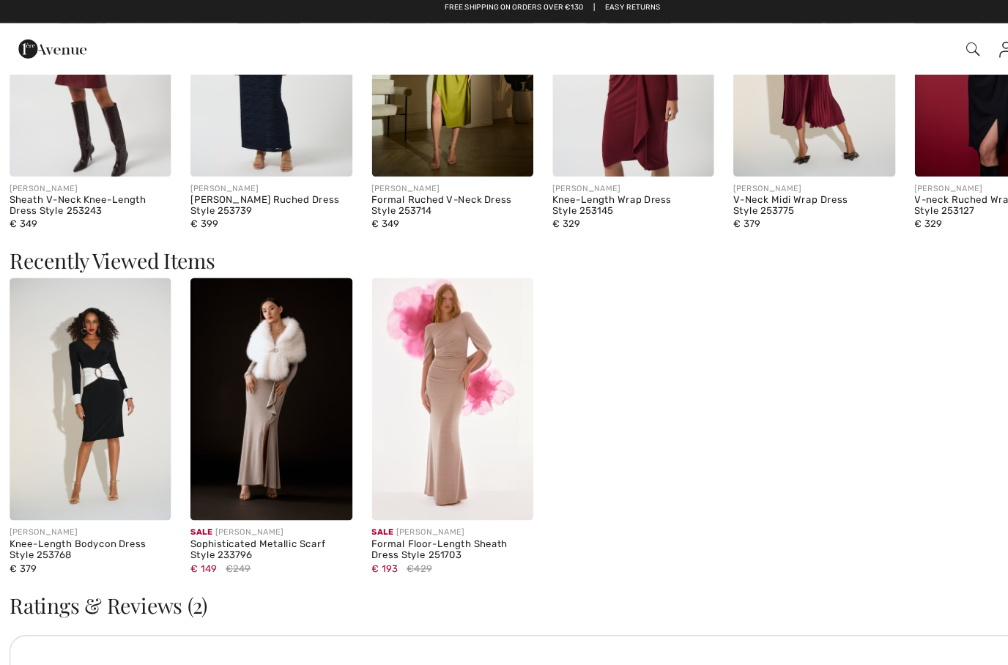
scroll to position [1296, 0]
click at [415, 393] on img at bounding box center [412, 368] width 147 height 221
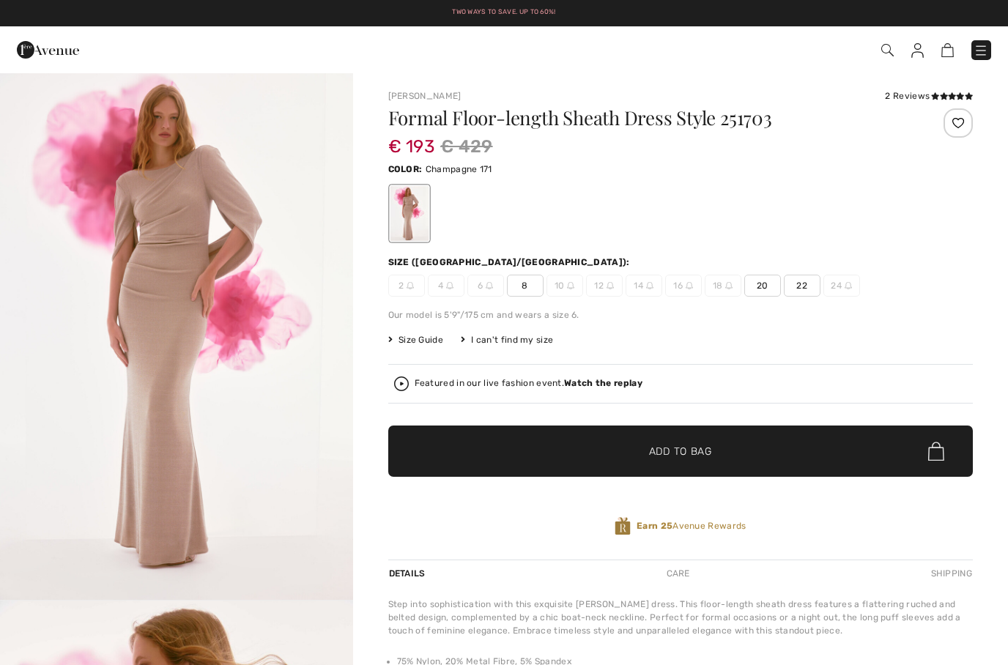
checkbox input "true"
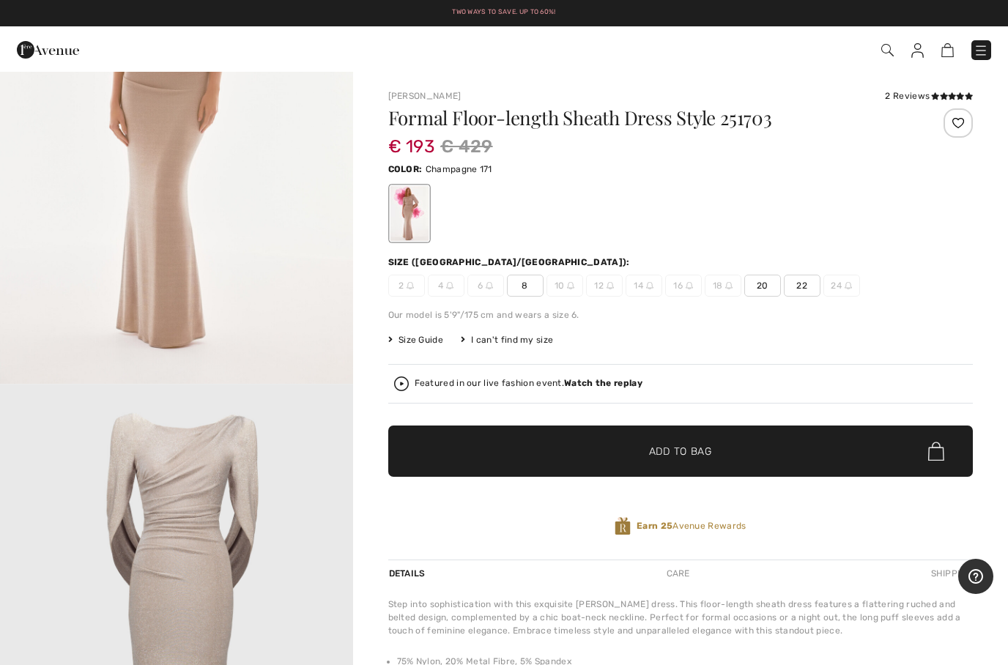
scroll to position [3496, 0]
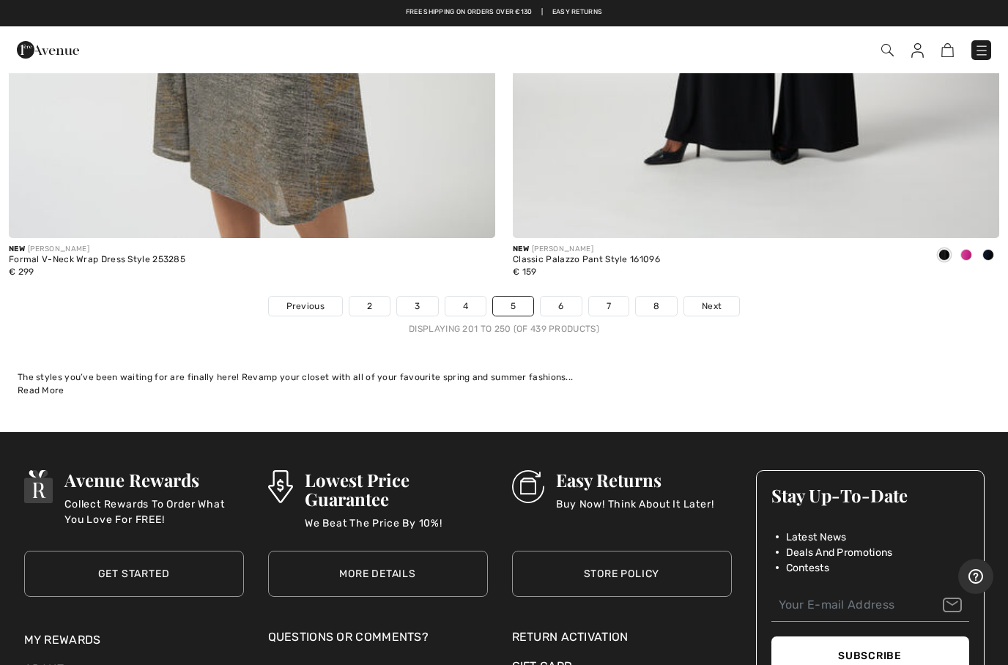
scroll to position [20290, 0]
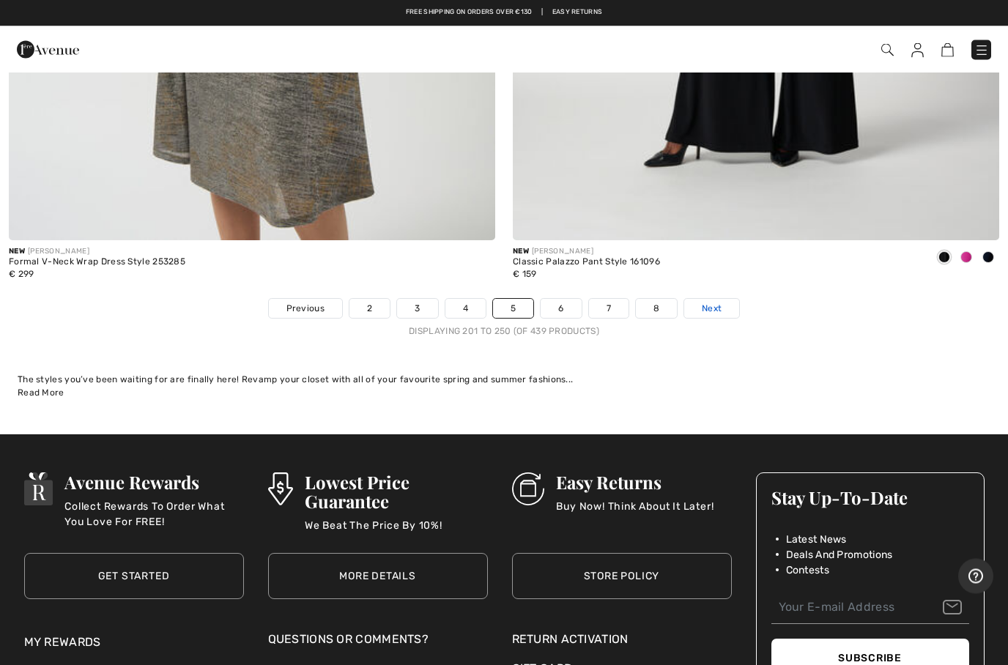
click at [706, 302] on link "Next" at bounding box center [711, 309] width 55 height 19
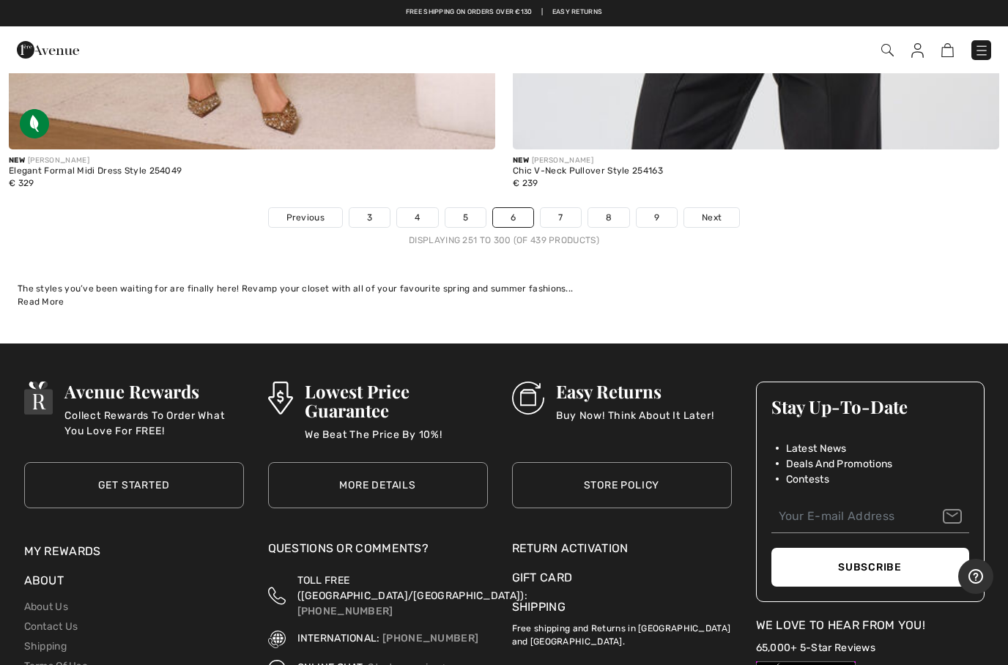
scroll to position [20370, 0]
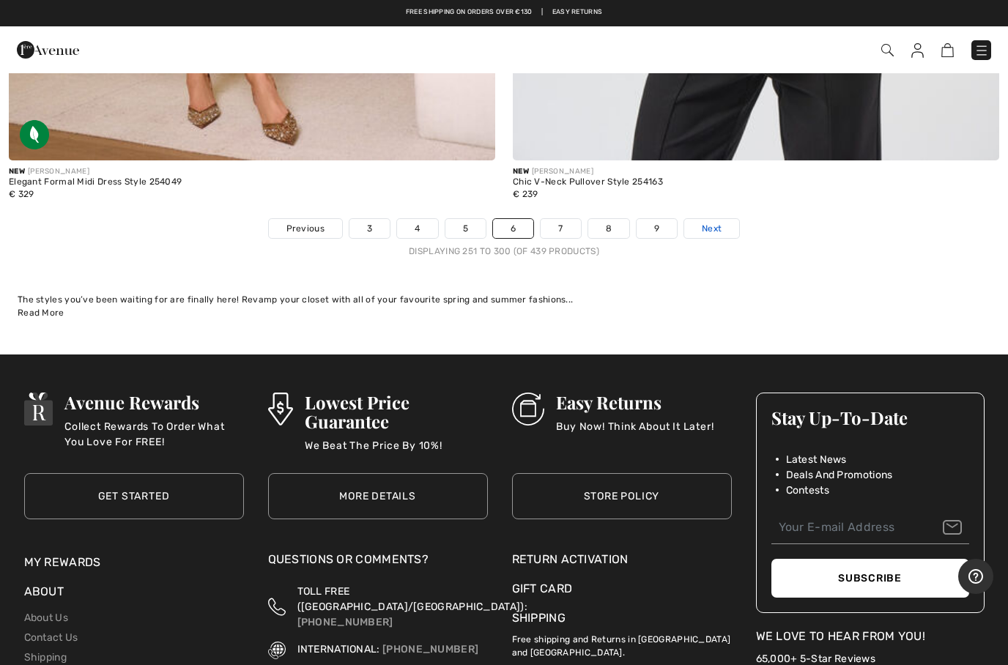
click at [725, 222] on link "Next" at bounding box center [711, 228] width 55 height 19
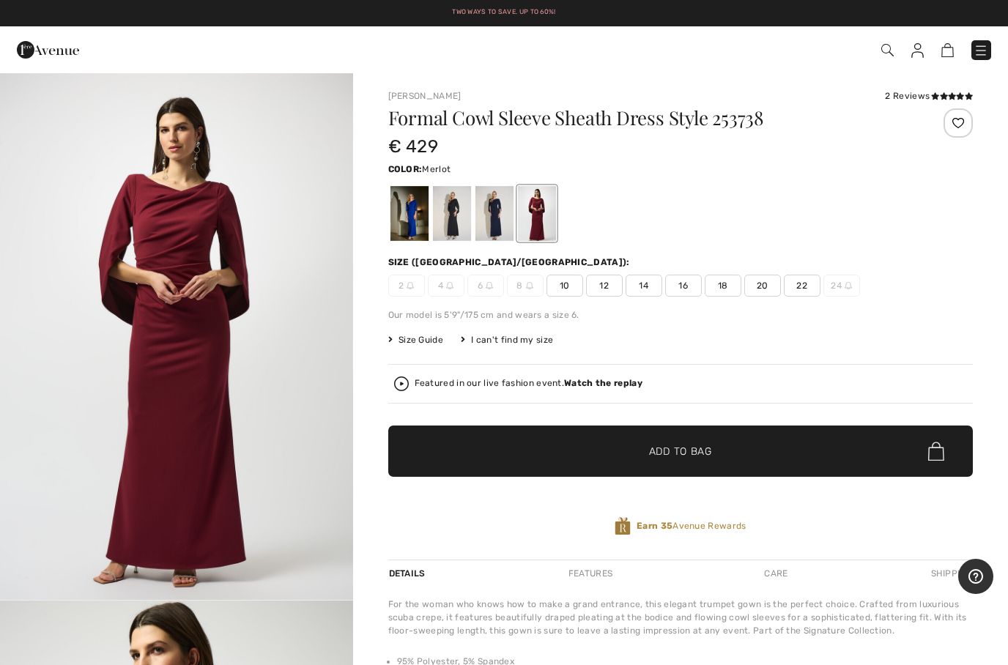
click at [177, 490] on img "1 / 6" at bounding box center [176, 336] width 353 height 528
click at [489, 227] on div at bounding box center [494, 213] width 38 height 55
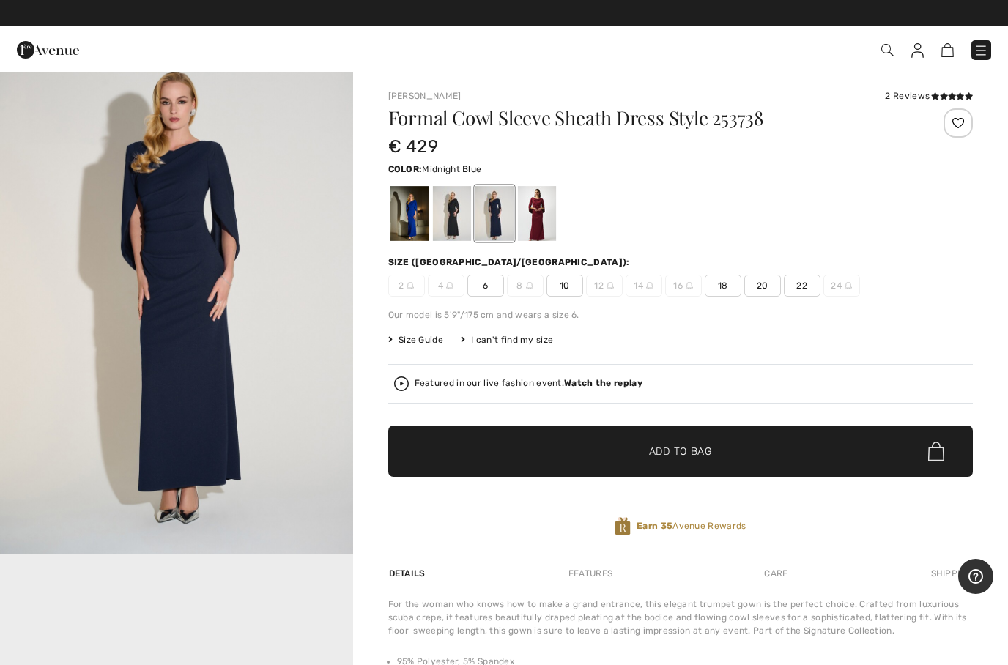
scroll to position [49, 0]
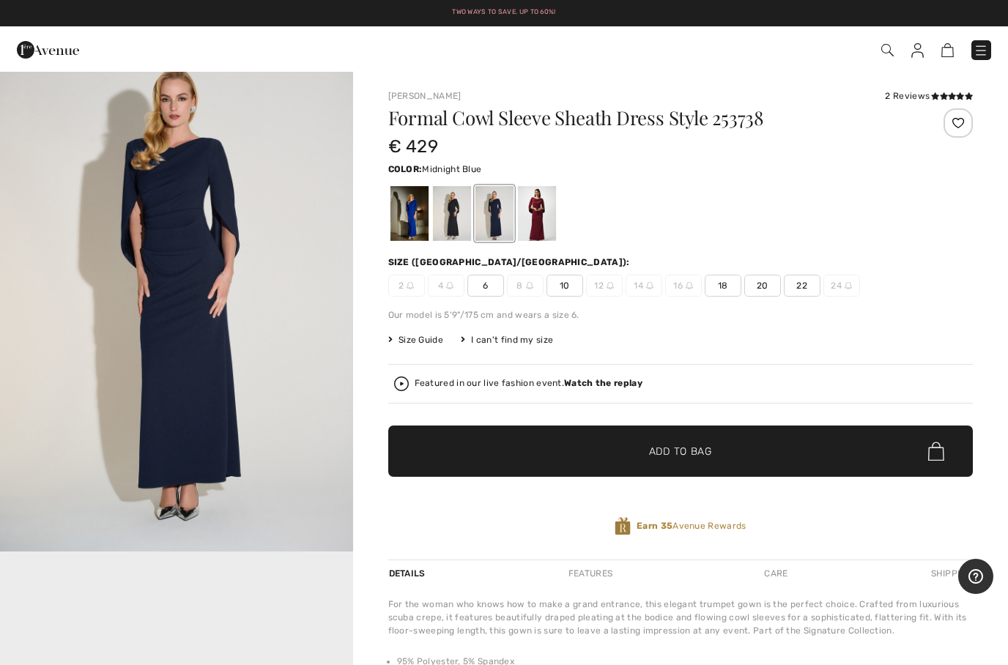
click at [202, 410] on img "1 / 1" at bounding box center [176, 287] width 353 height 529
click at [424, 229] on div at bounding box center [409, 213] width 38 height 55
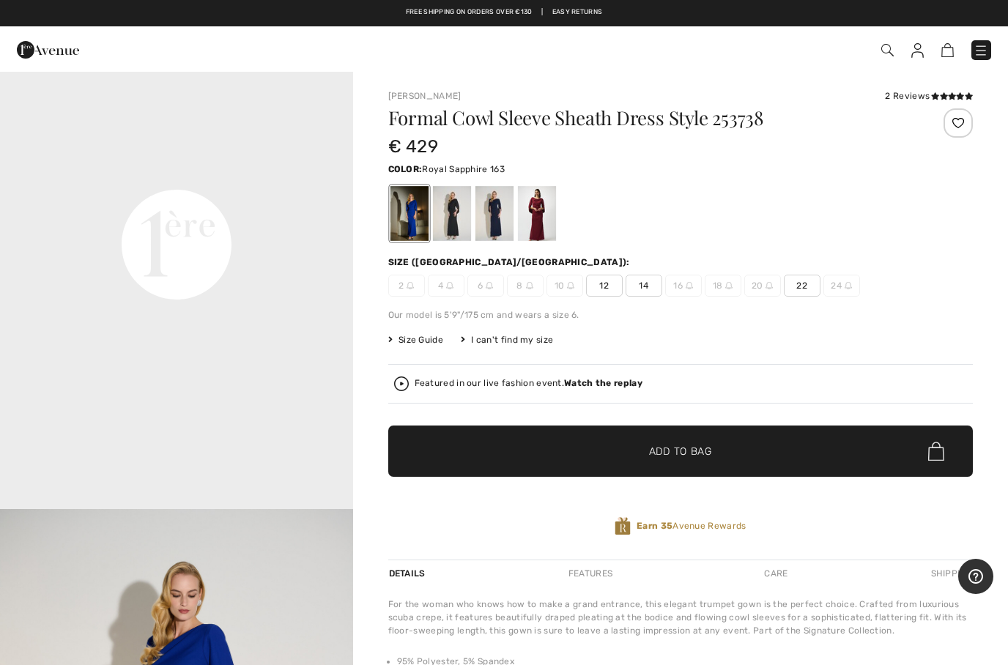
scroll to position [1149, 0]
click at [604, 383] on strong "Watch the replay" at bounding box center [603, 383] width 78 height 10
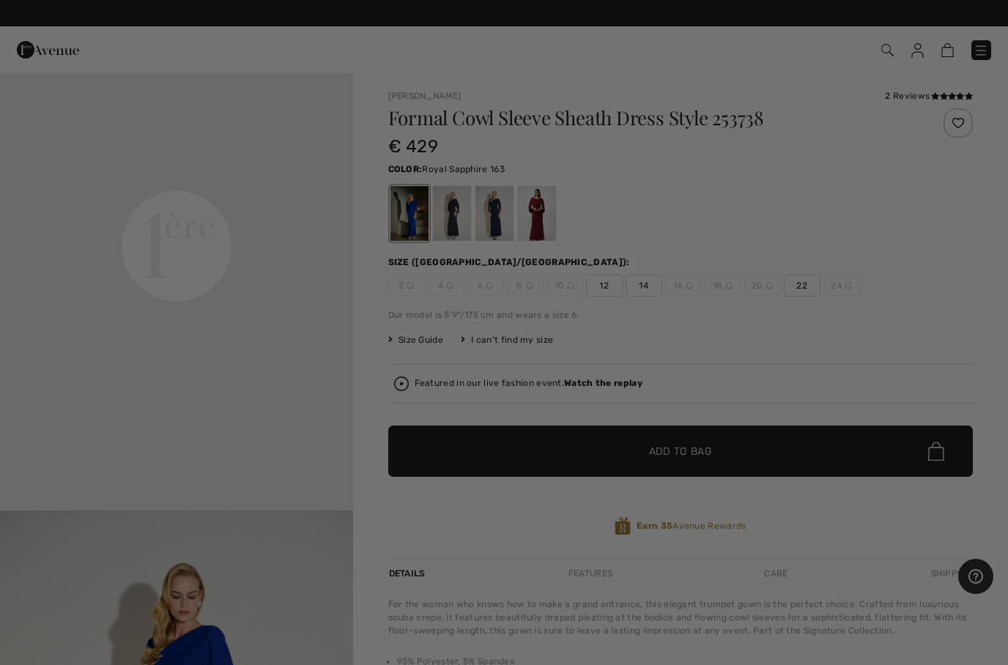
scroll to position [0, 0]
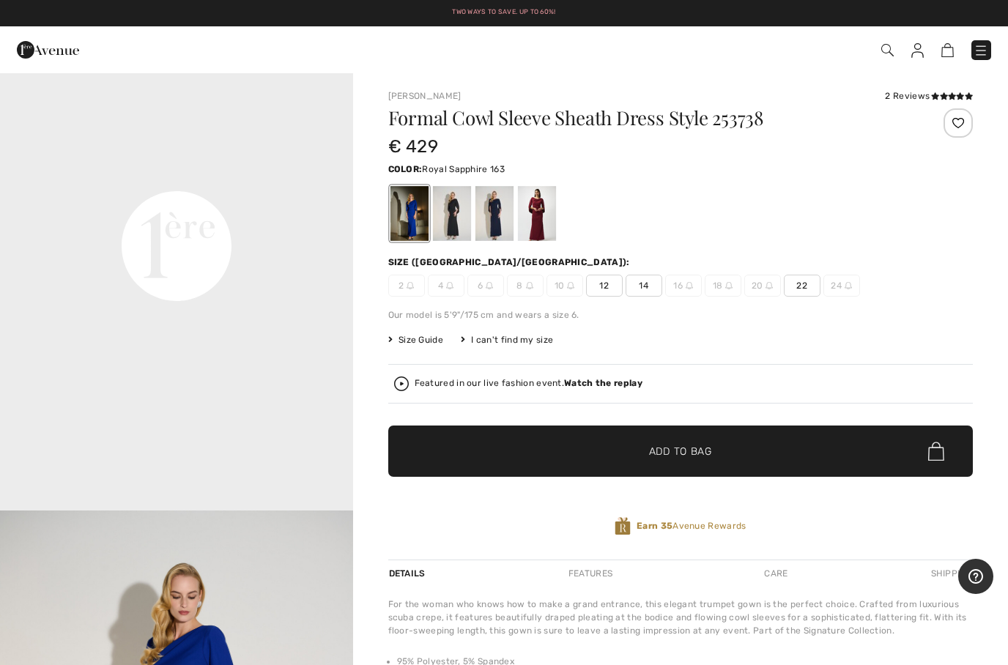
click at [457, 226] on div at bounding box center [451, 213] width 38 height 55
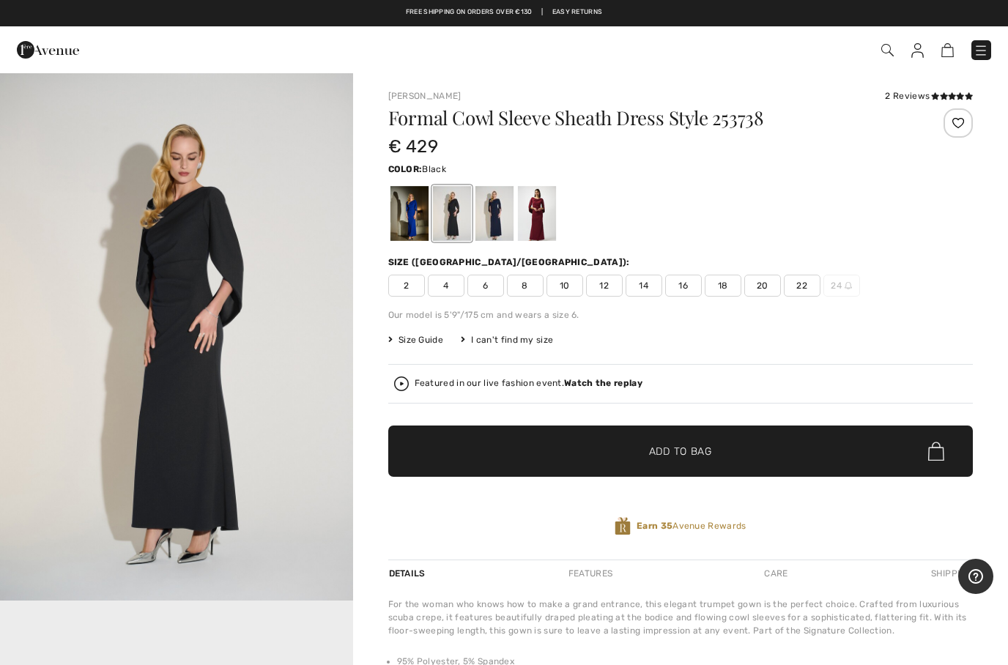
click at [540, 233] on div at bounding box center [536, 213] width 38 height 55
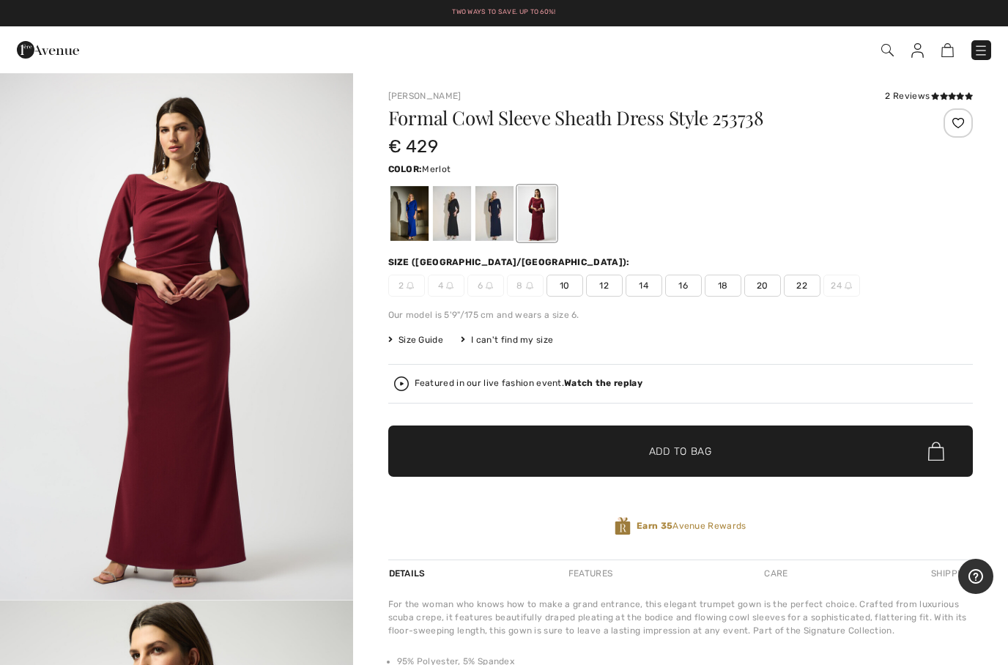
click at [415, 223] on div at bounding box center [409, 213] width 38 height 55
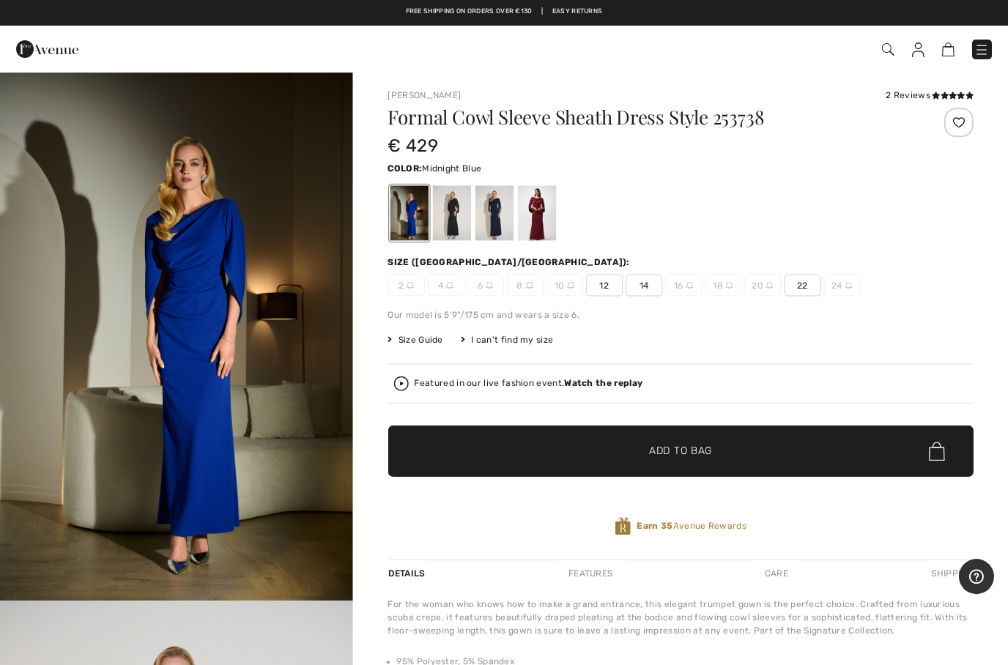
click at [492, 218] on div at bounding box center [494, 213] width 38 height 55
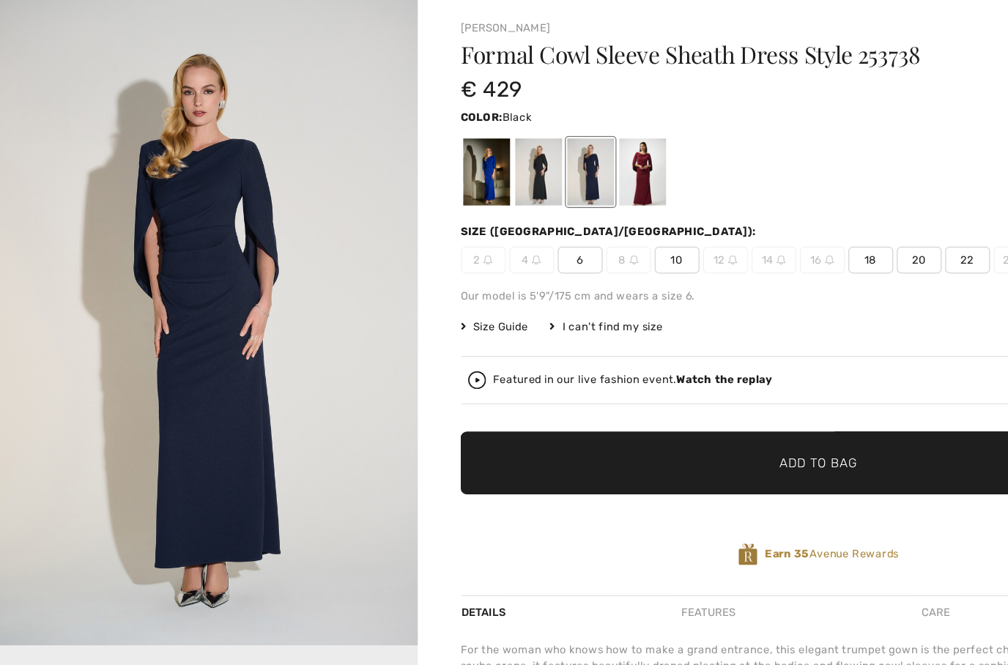
click at [440, 186] on div at bounding box center [451, 213] width 38 height 55
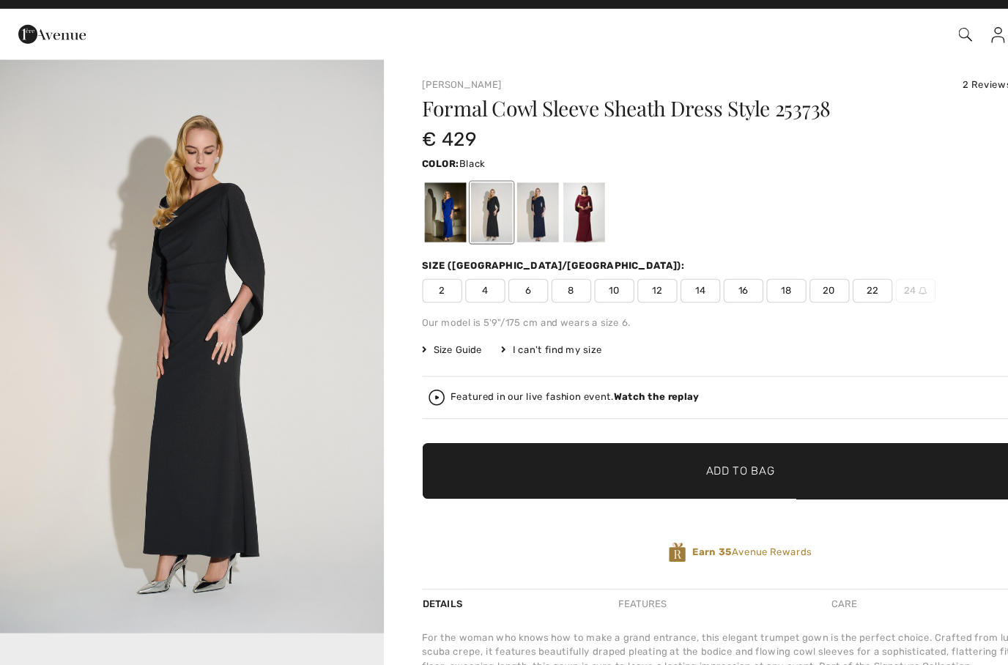
click at [541, 208] on div at bounding box center [536, 213] width 38 height 55
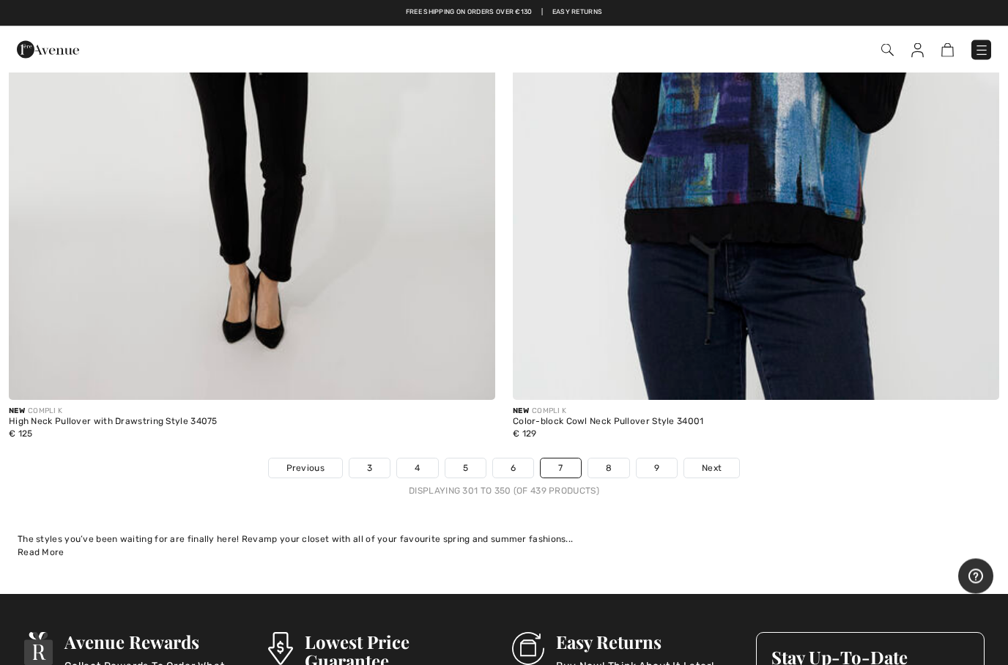
scroll to position [20109, 0]
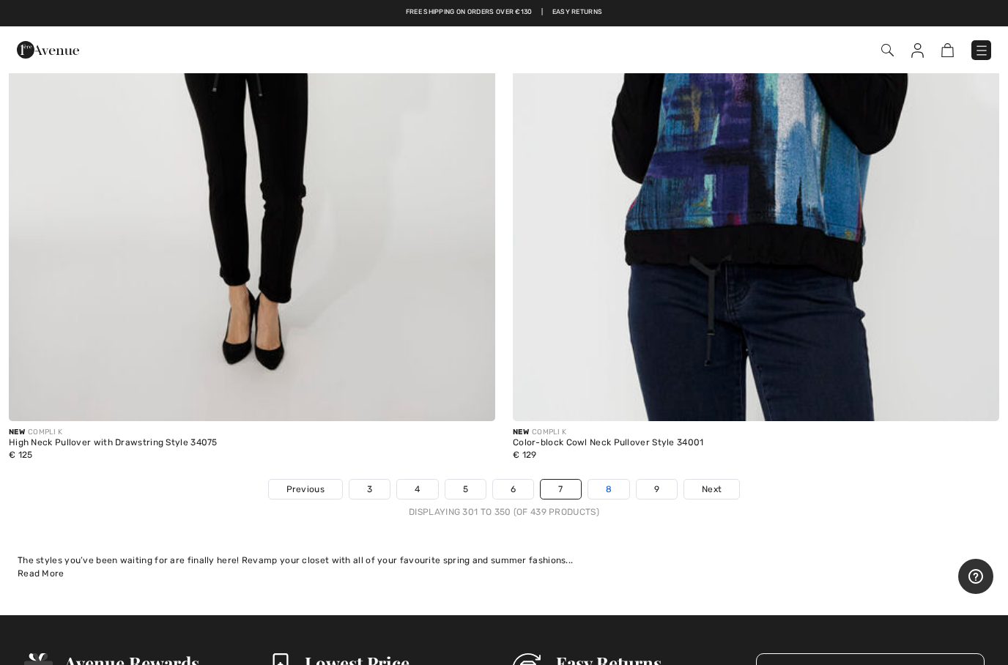
click at [605, 480] on link "8" at bounding box center [608, 489] width 41 height 19
